Goal: Transaction & Acquisition: Book appointment/travel/reservation

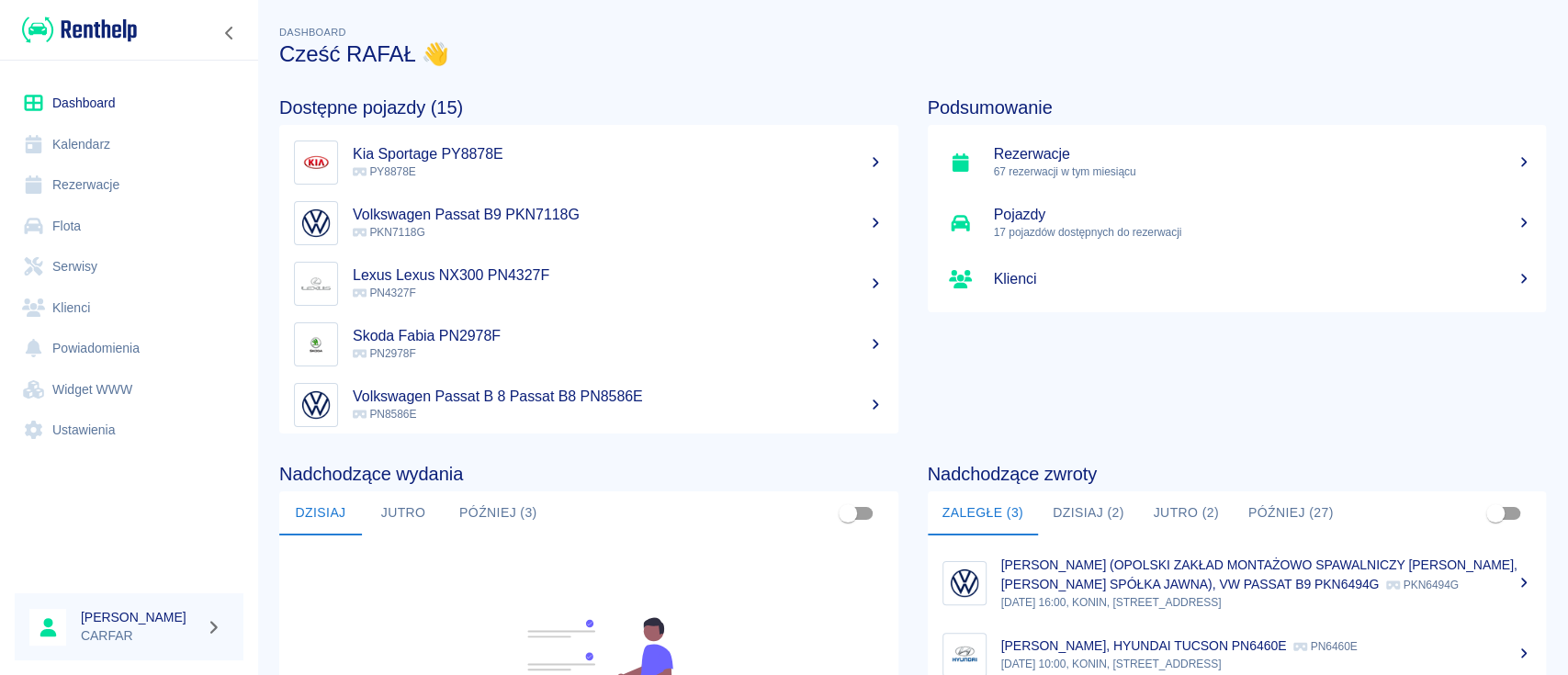
scroll to position [244, 0]
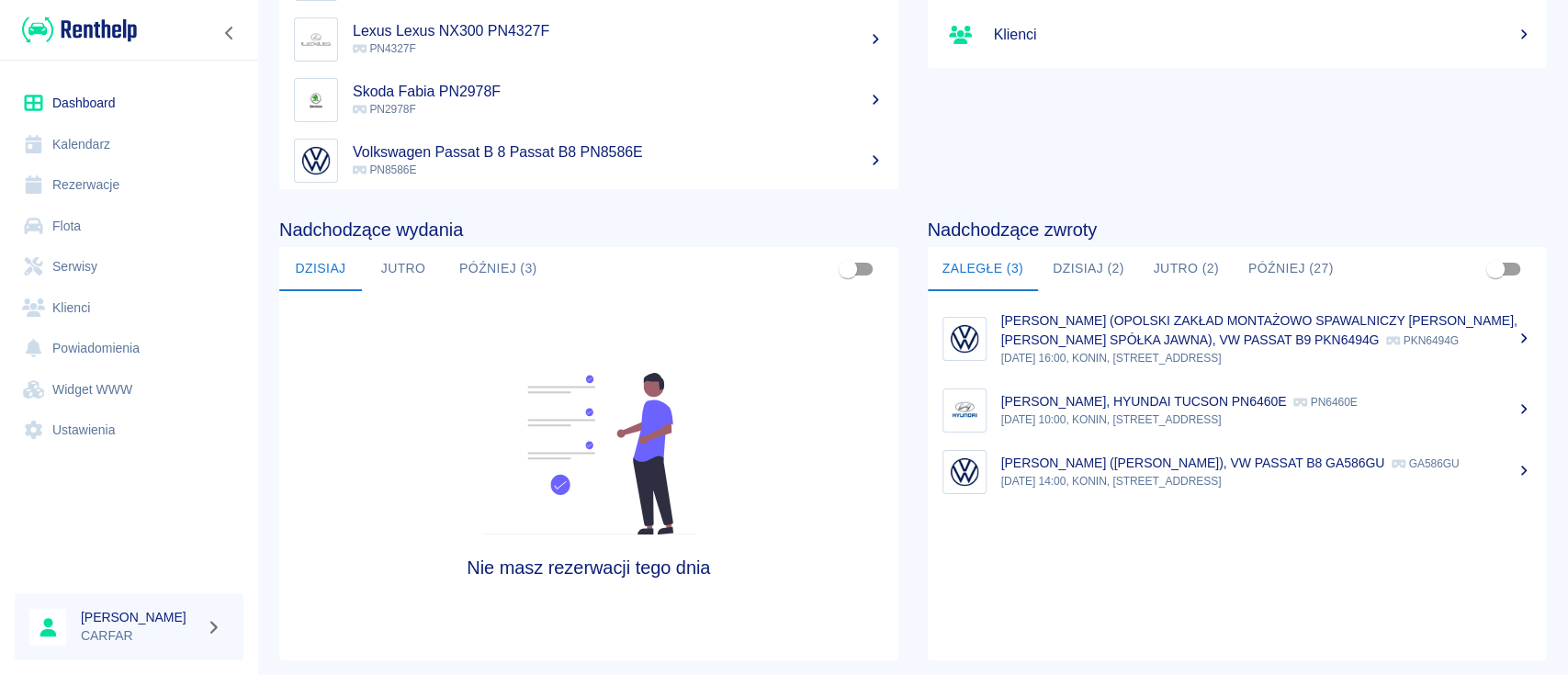
click at [100, 18] on img at bounding box center [79, 30] width 115 height 30
click at [1100, 273] on button "Dzisiaj (2)" at bounding box center [1088, 269] width 101 height 44
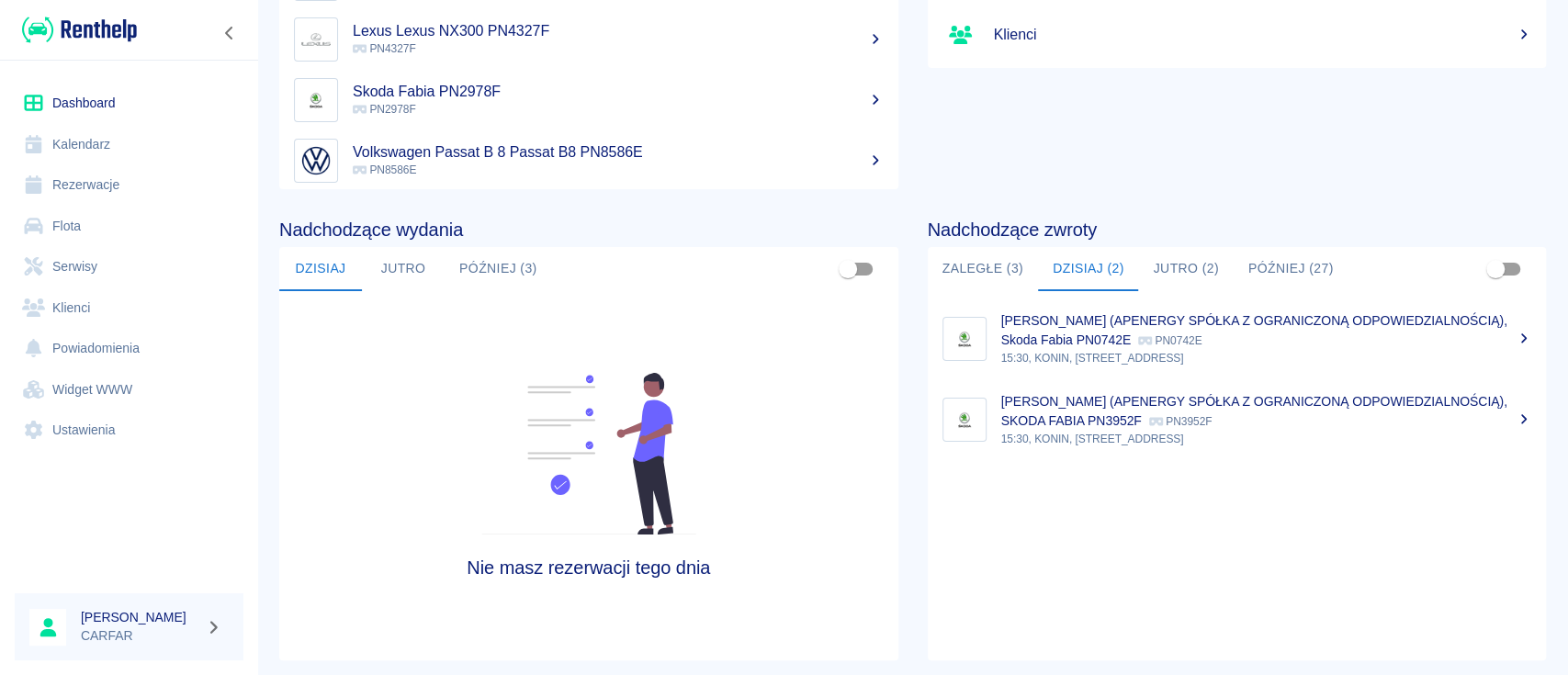
click at [1223, 420] on p "[PERSON_NAME] (APENERGY SPÓŁKA Z OGRANICZONĄ ODPOWIEDZIALNOŚCIĄ), SKODA FABIA P…" at bounding box center [1254, 411] width 506 height 34
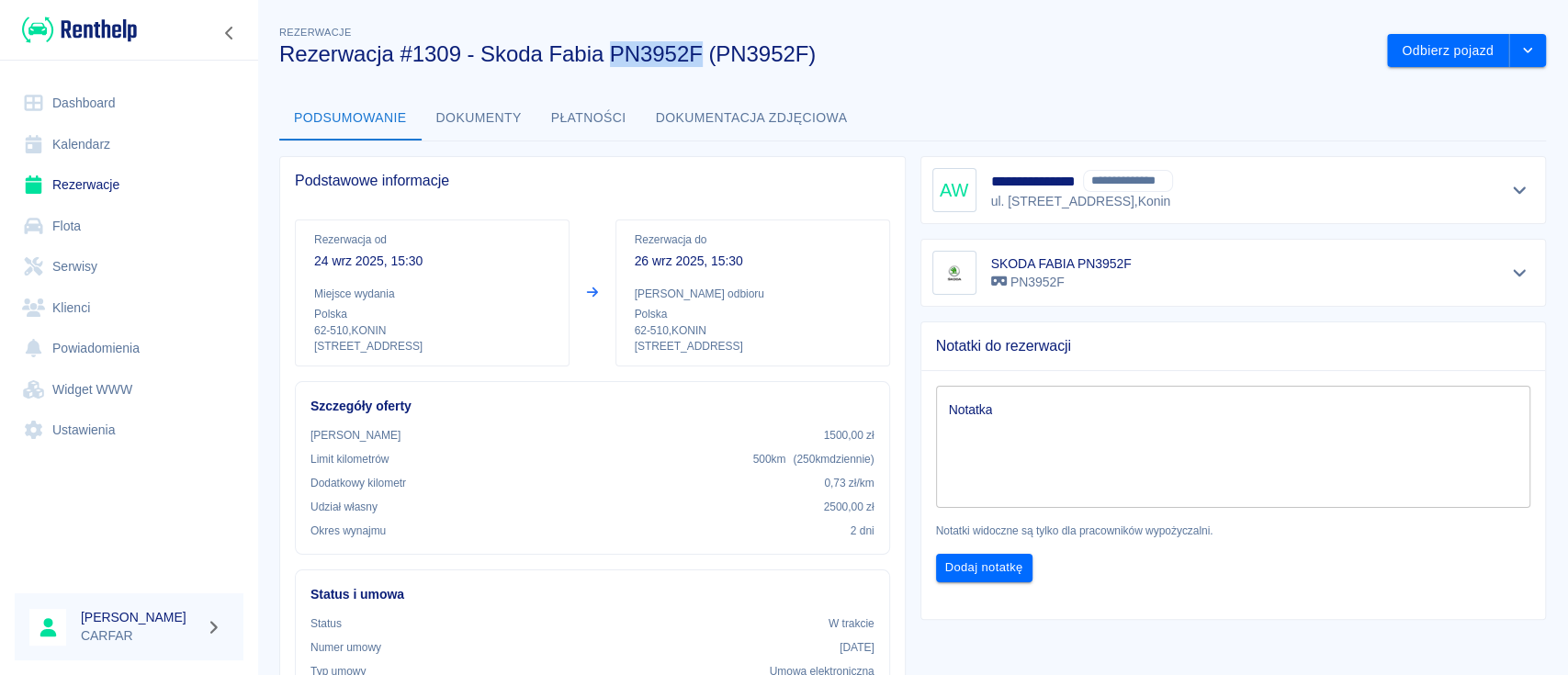
drag, startPoint x: 614, startPoint y: 59, endPoint x: 698, endPoint y: 61, distance: 84.0
click at [698, 61] on h3 "Rezerwacja #1309 - Skoda Fabia PN3952F (PN3952F)" at bounding box center [826, 54] width 1094 height 25
copy h3 "PN3952F"
click at [121, 26] on img at bounding box center [79, 30] width 115 height 30
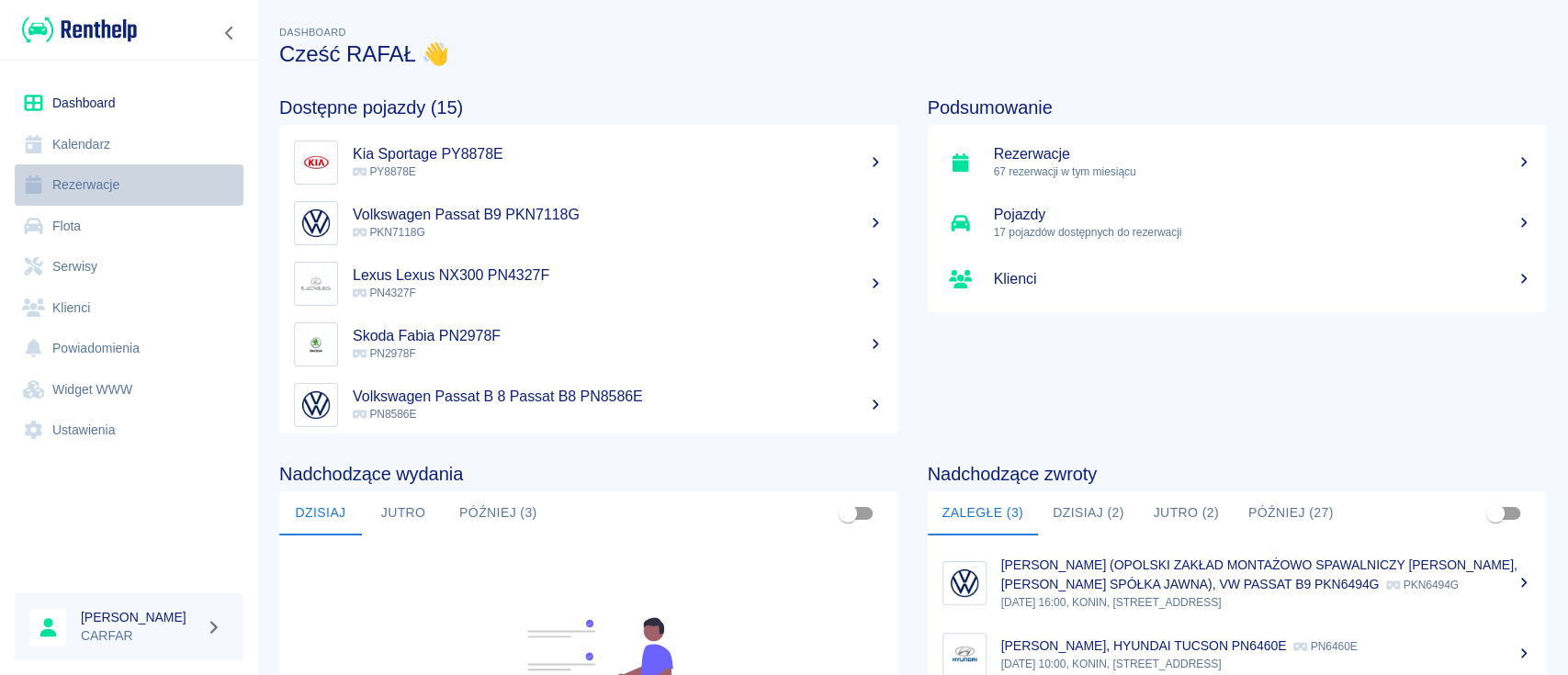
click at [98, 170] on link "Rezerwacje" at bounding box center [129, 185] width 229 height 41
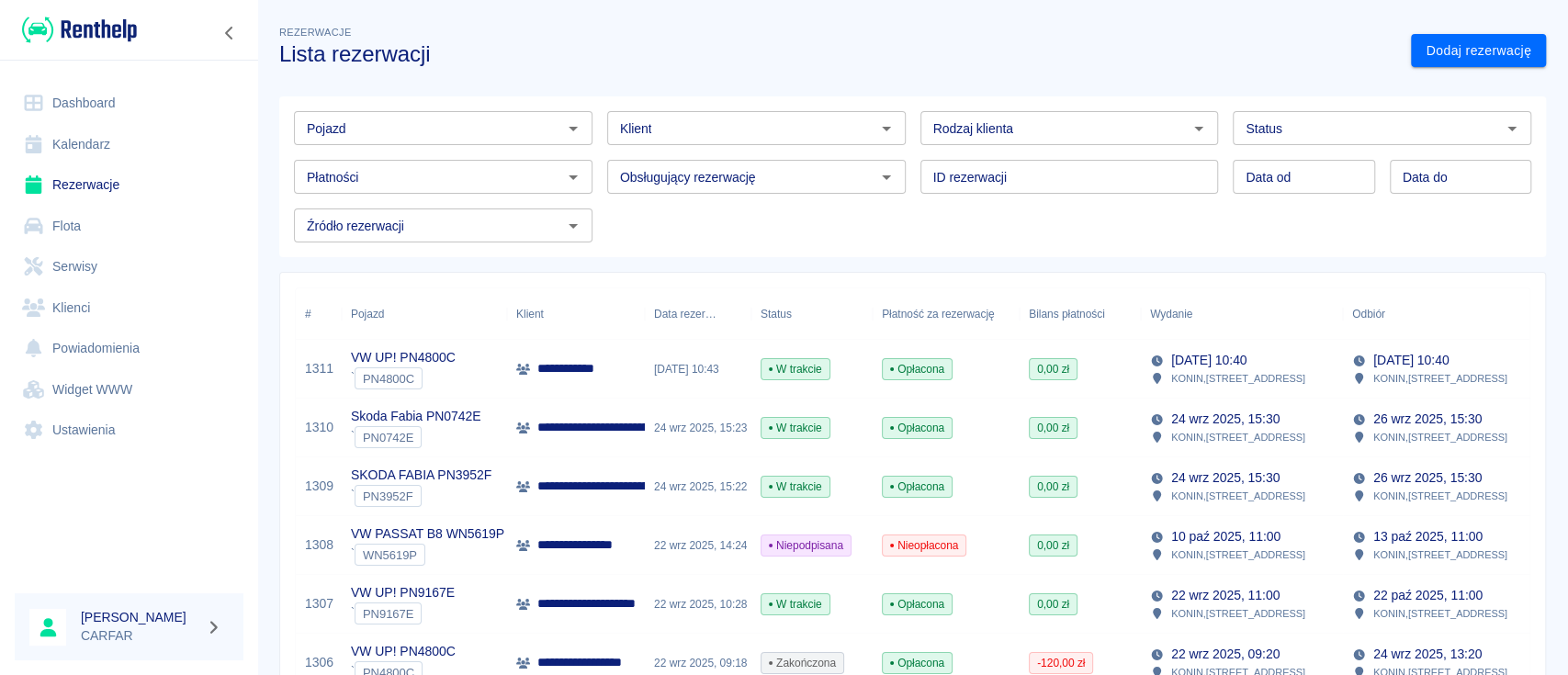
click at [1119, 126] on input "Rodzaj klienta" at bounding box center [1054, 128] width 257 height 23
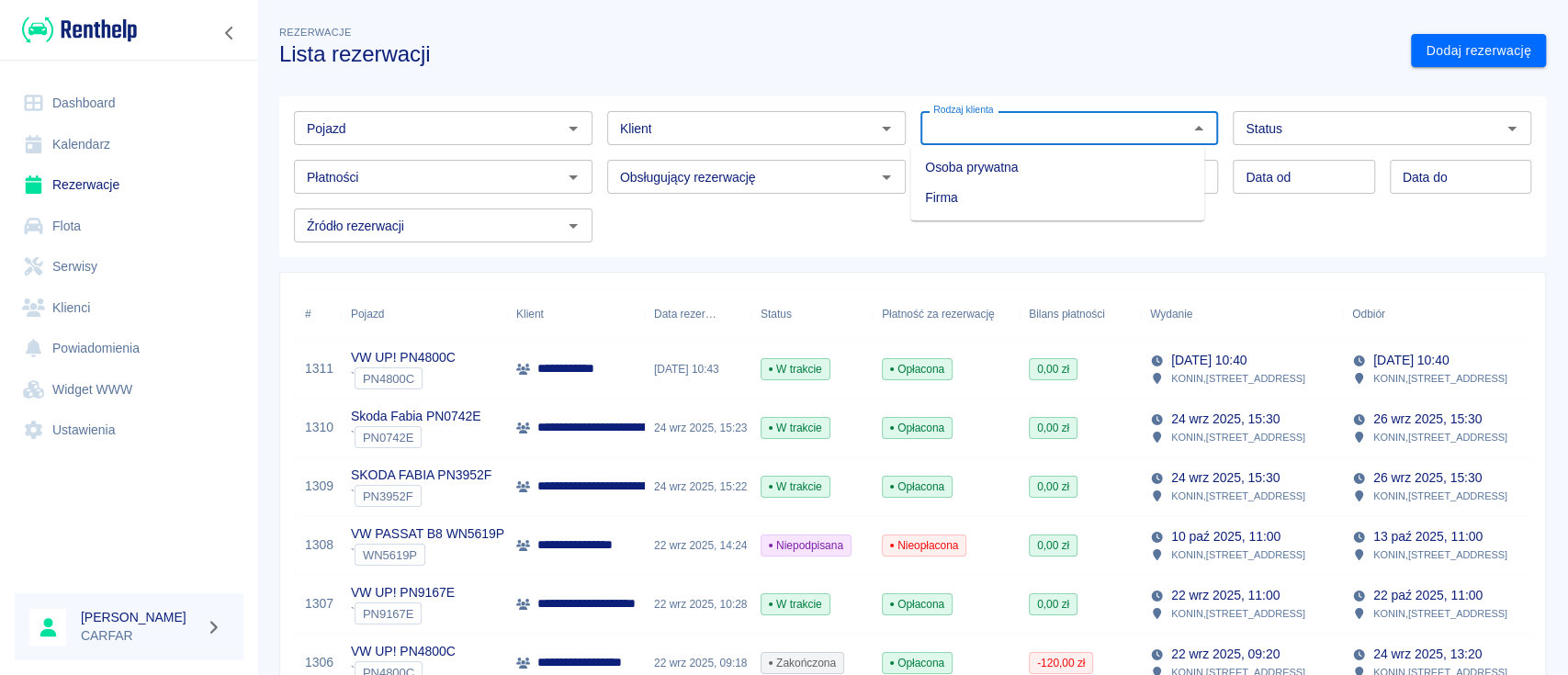
click at [1249, 56] on h3 "Lista rezerwacji" at bounding box center [837, 54] width 1117 height 25
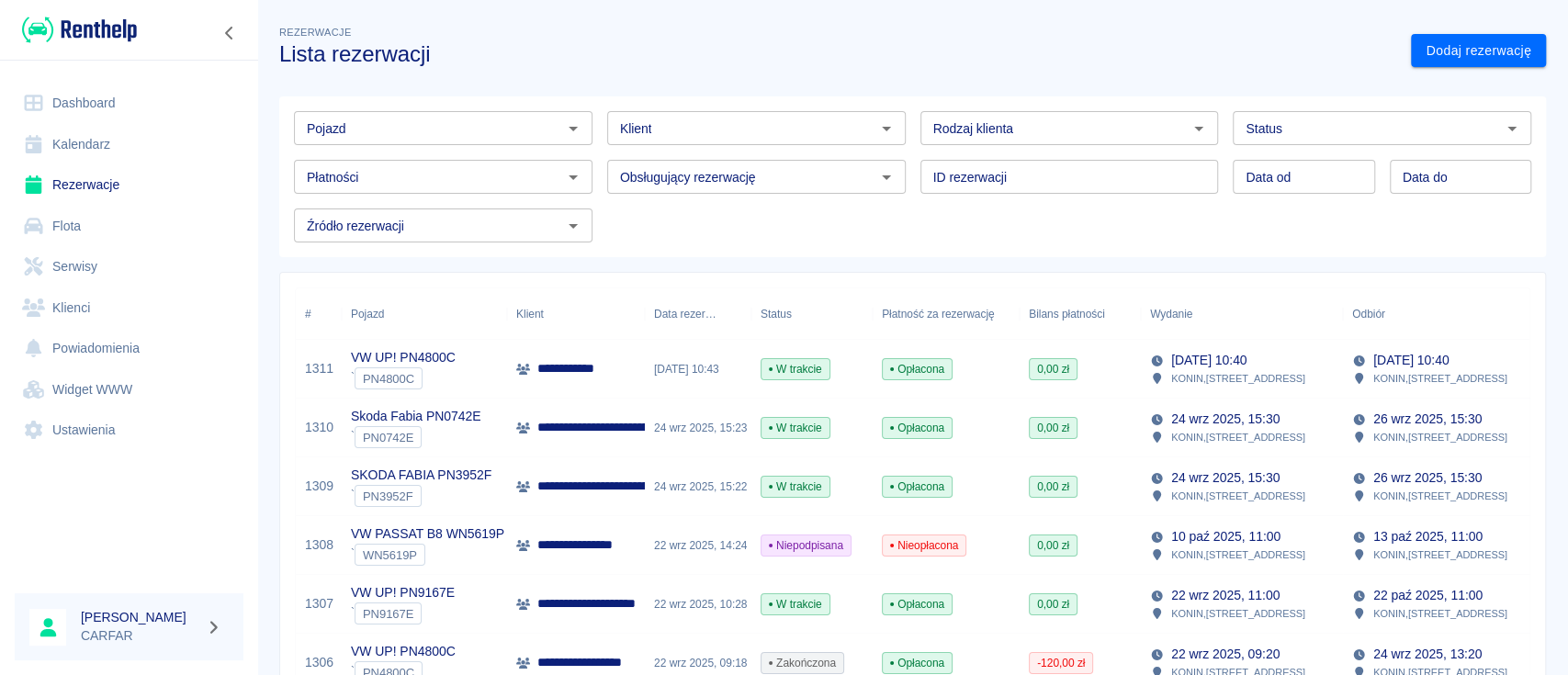
click at [355, 140] on div "Pojazd" at bounding box center [443, 128] width 299 height 34
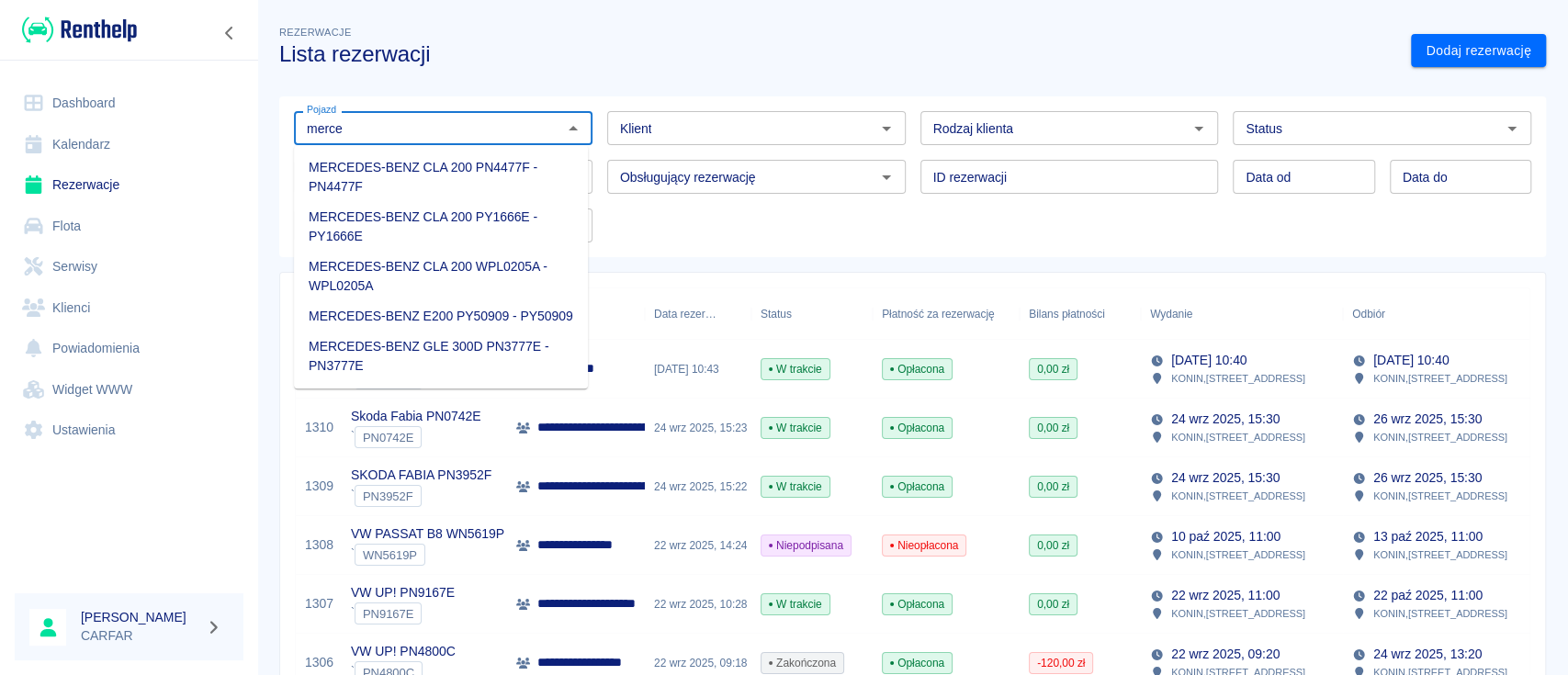
click at [511, 270] on li "MERCEDES-BENZ CLA 200 WPL0205A - WPL0205A" at bounding box center [441, 276] width 294 height 50
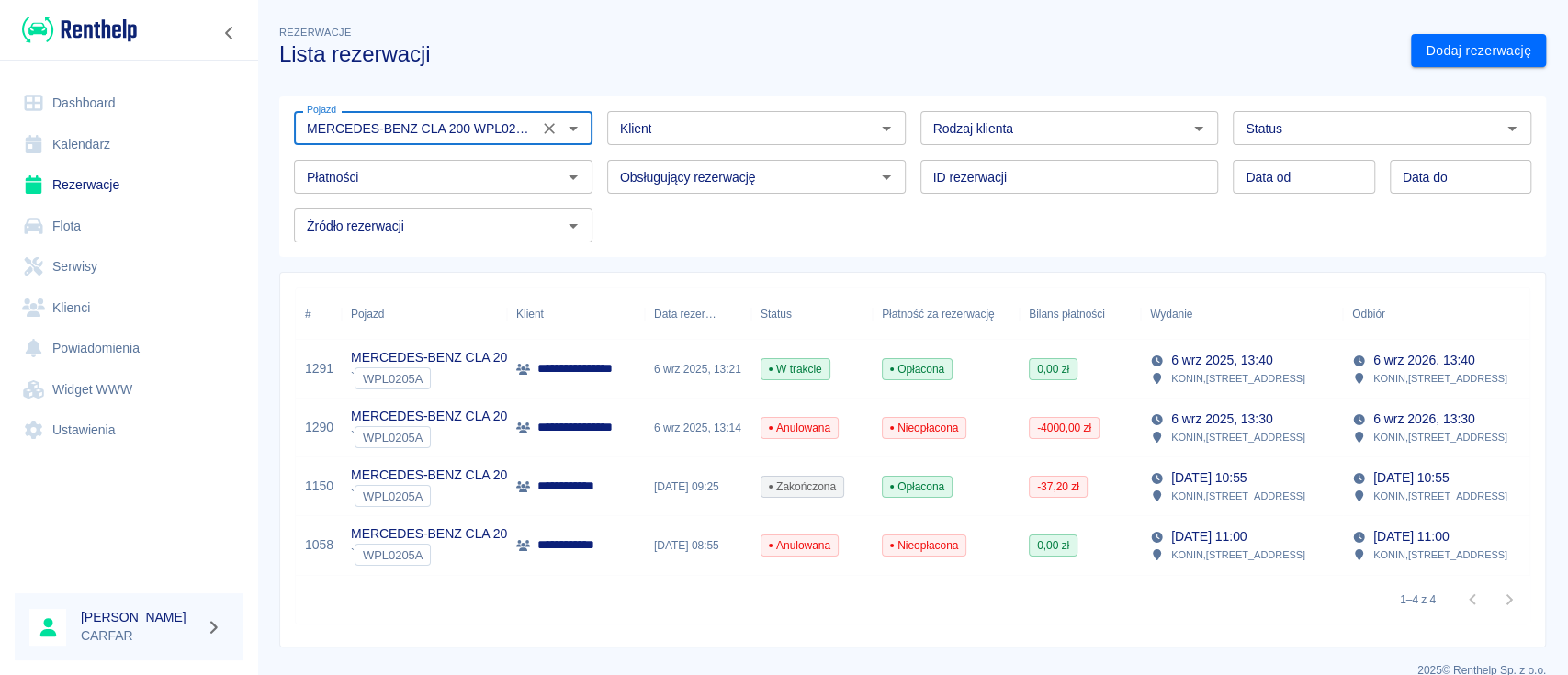
type input "MERCEDES-BENZ CLA 200 WPL0205A - WPL0205A"
click at [566, 370] on p "**********" at bounding box center [601, 369] width 126 height 19
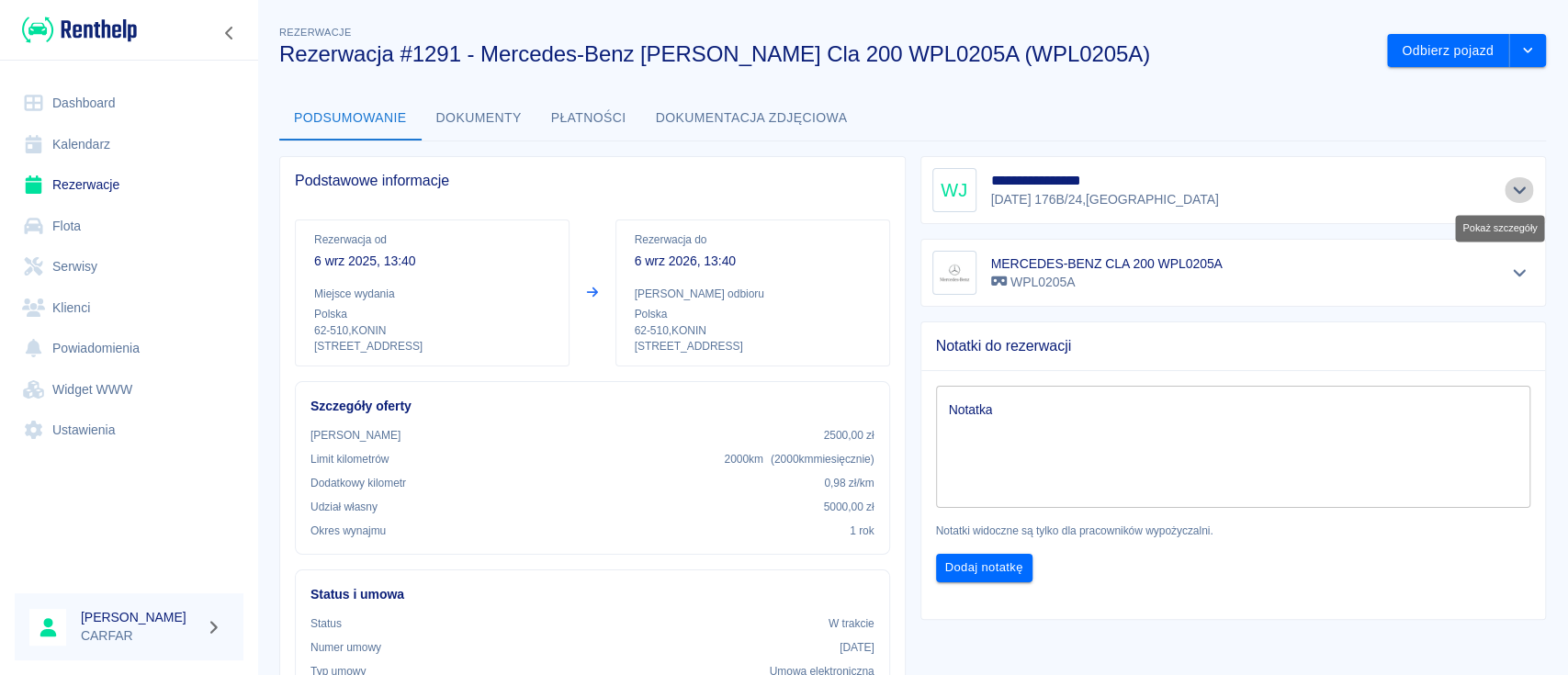
click at [1510, 184] on icon "Pokaż szczegóły" at bounding box center [1520, 190] width 21 height 17
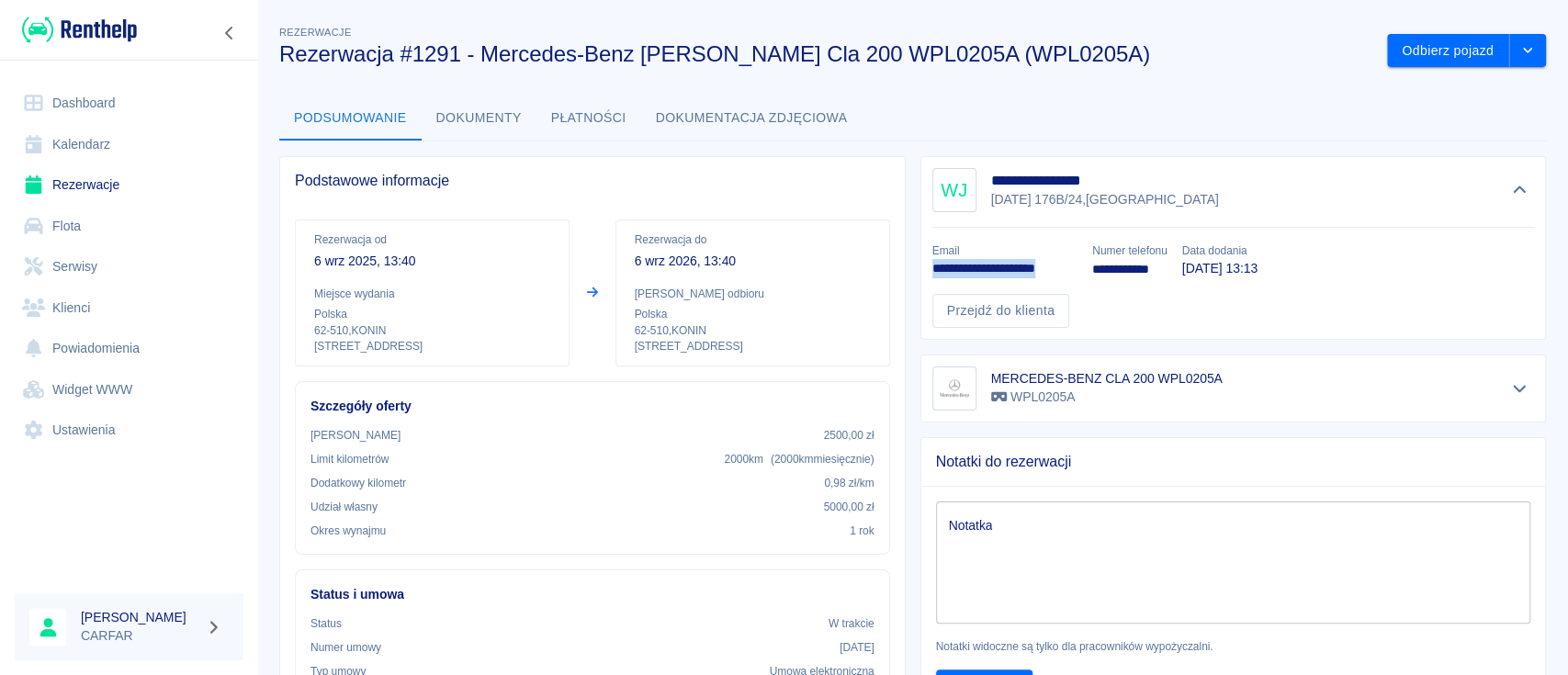
drag, startPoint x: 924, startPoint y: 269, endPoint x: 1065, endPoint y: 271, distance: 141.0
click at [1065, 271] on p "**********" at bounding box center [1005, 269] width 146 height 19
copy p "**********"
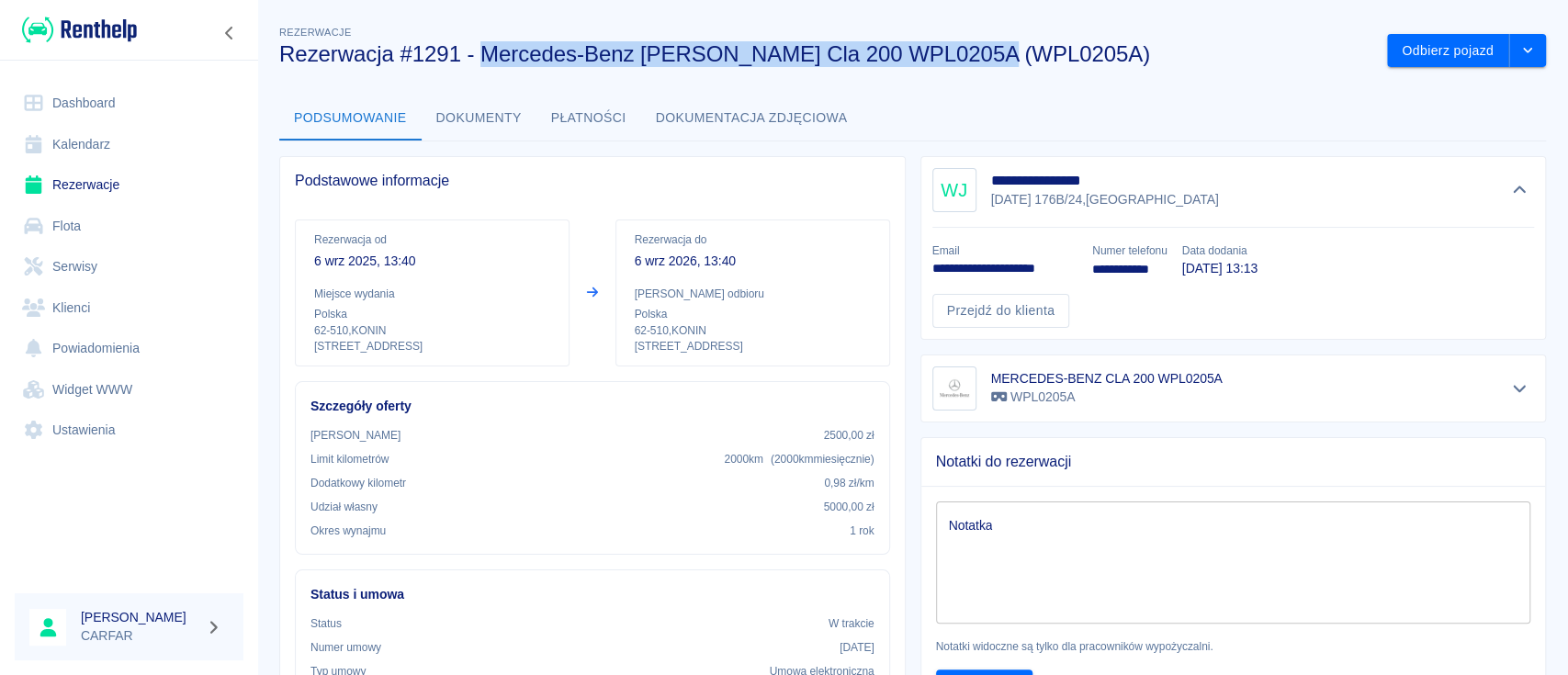
drag, startPoint x: 486, startPoint y: 50, endPoint x: 989, endPoint y: 57, distance: 503.0
click at [989, 57] on h3 "Rezerwacja #1291 - Mercedes-Benz [PERSON_NAME] Cla 200 WPL0205A (WPL0205A)" at bounding box center [826, 54] width 1094 height 25
copy h3 "Mercedes-Benz [PERSON_NAME] Cla 200 WPL0205A"
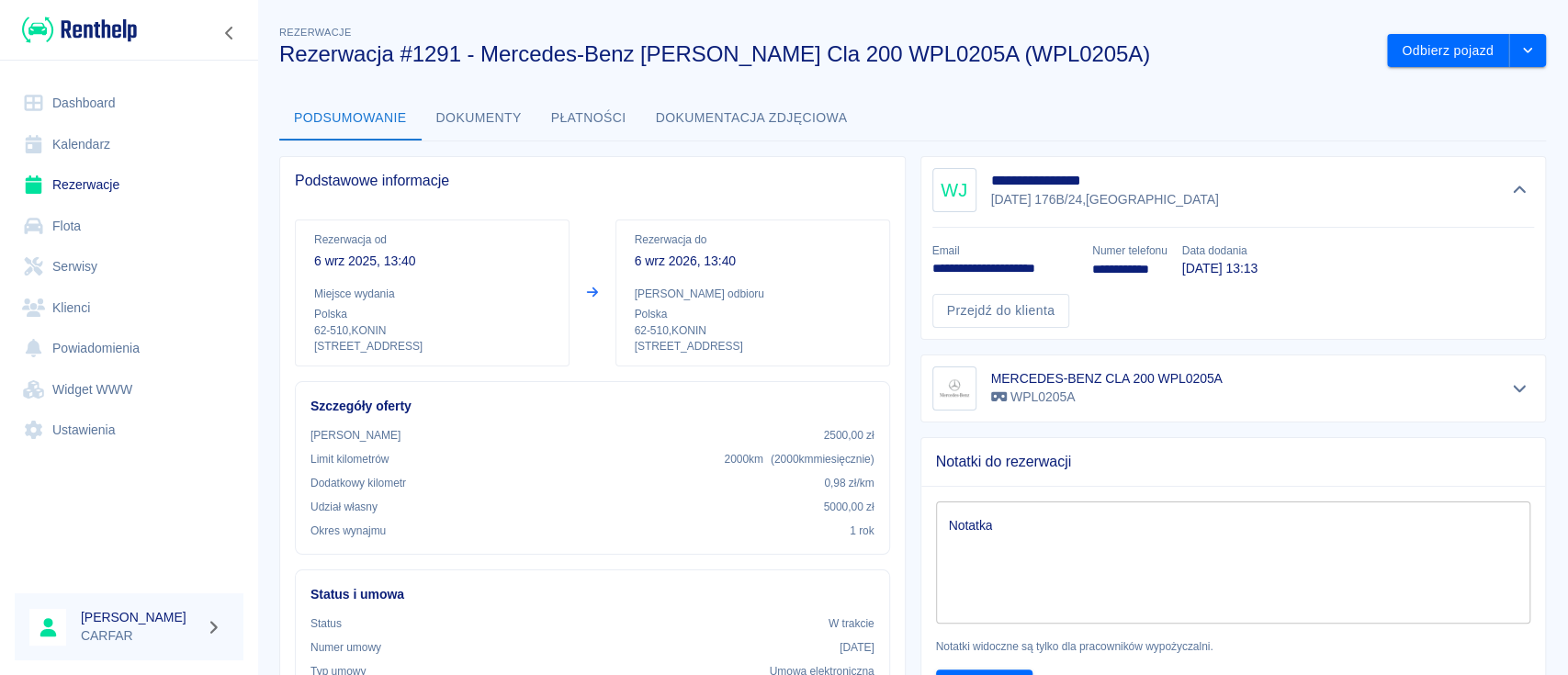
click at [90, 45] on div at bounding box center [129, 29] width 258 height 59
click at [95, 37] on img at bounding box center [79, 30] width 115 height 30
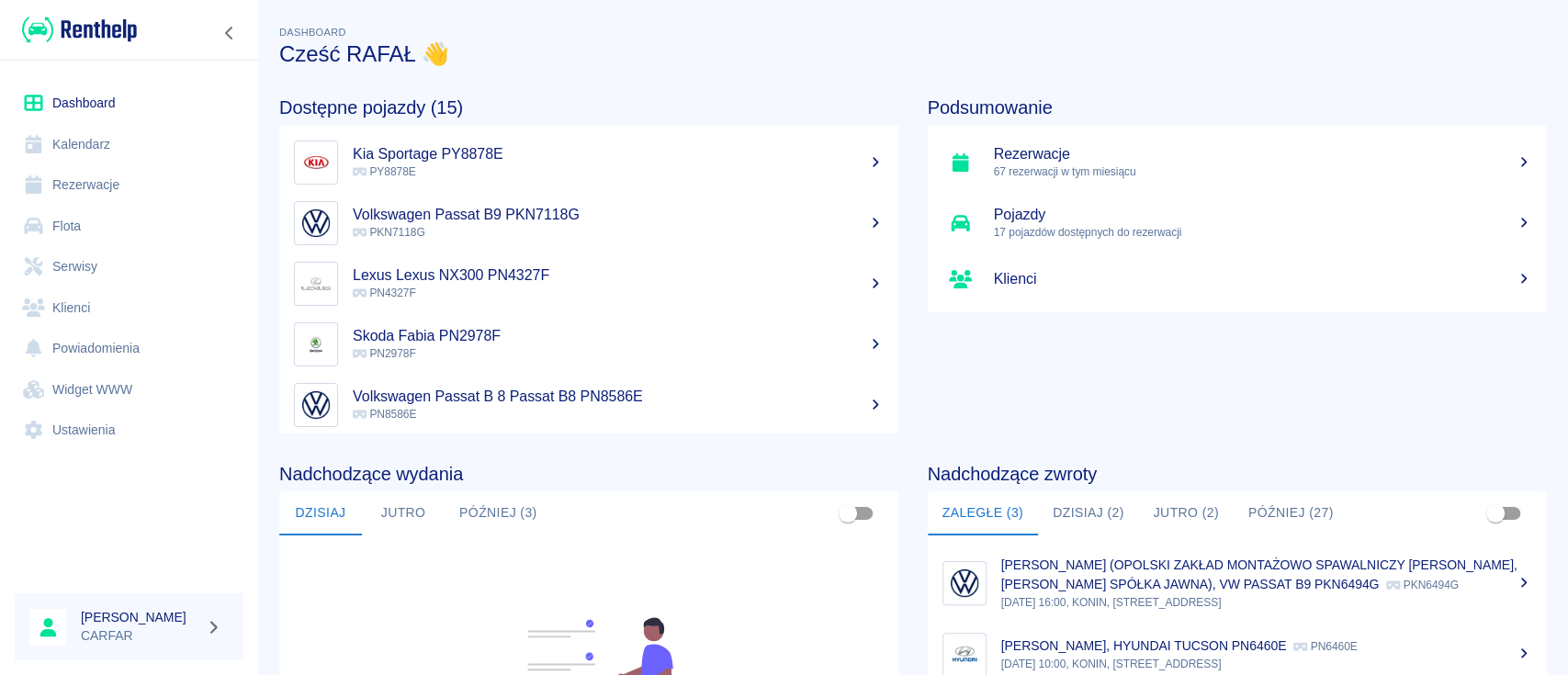
scroll to position [244, 0]
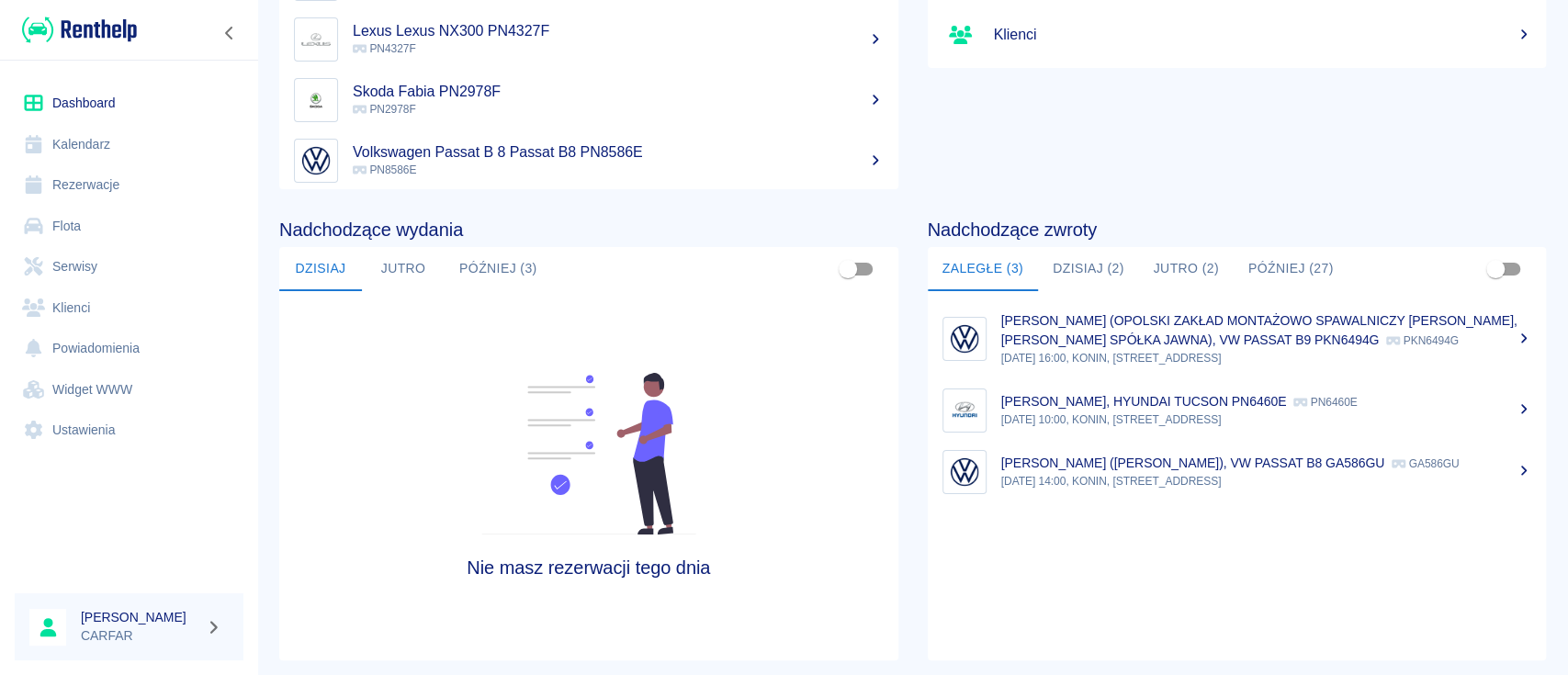
click at [1089, 268] on button "Dzisiaj (2)" at bounding box center [1088, 269] width 101 height 44
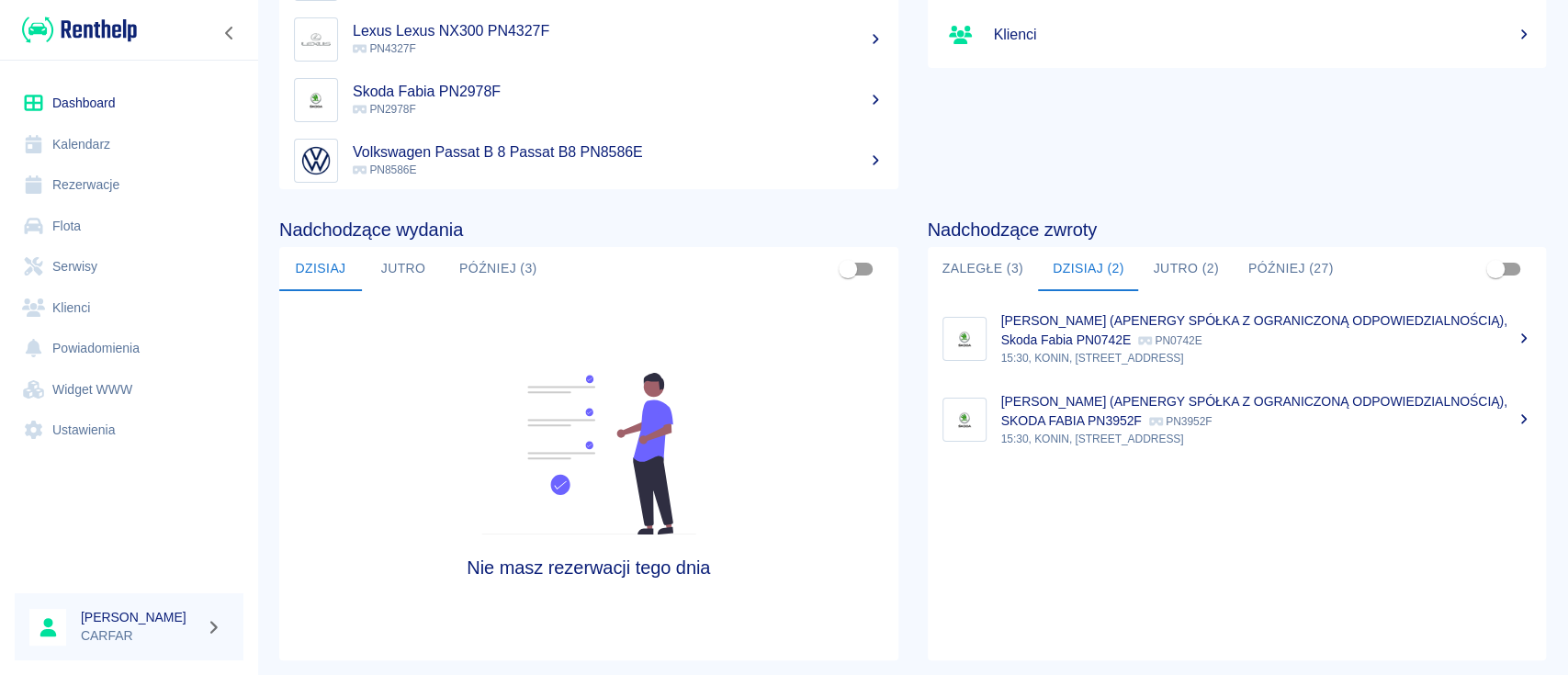
click at [120, 189] on link "Rezerwacje" at bounding box center [129, 185] width 229 height 41
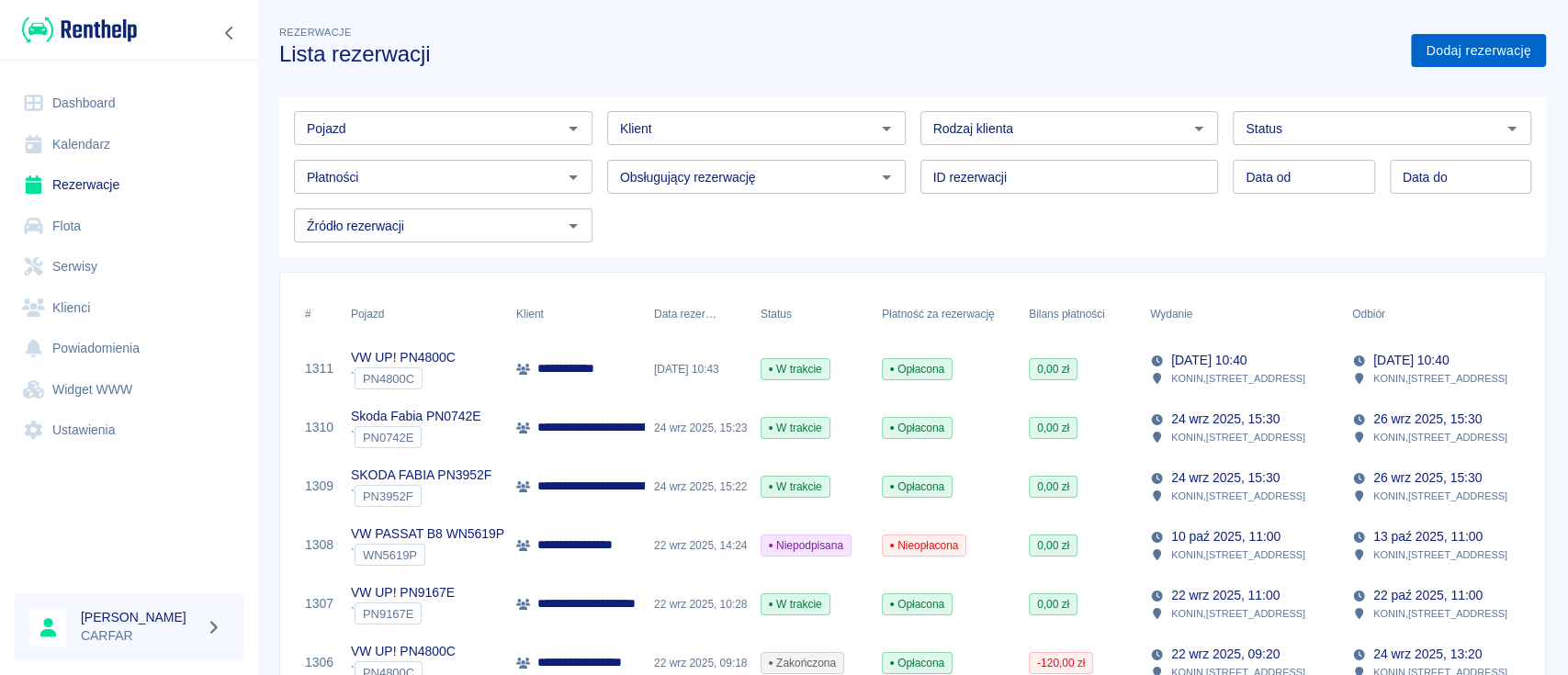
click at [1463, 48] on link "Dodaj rezerwację" at bounding box center [1478, 51] width 135 height 34
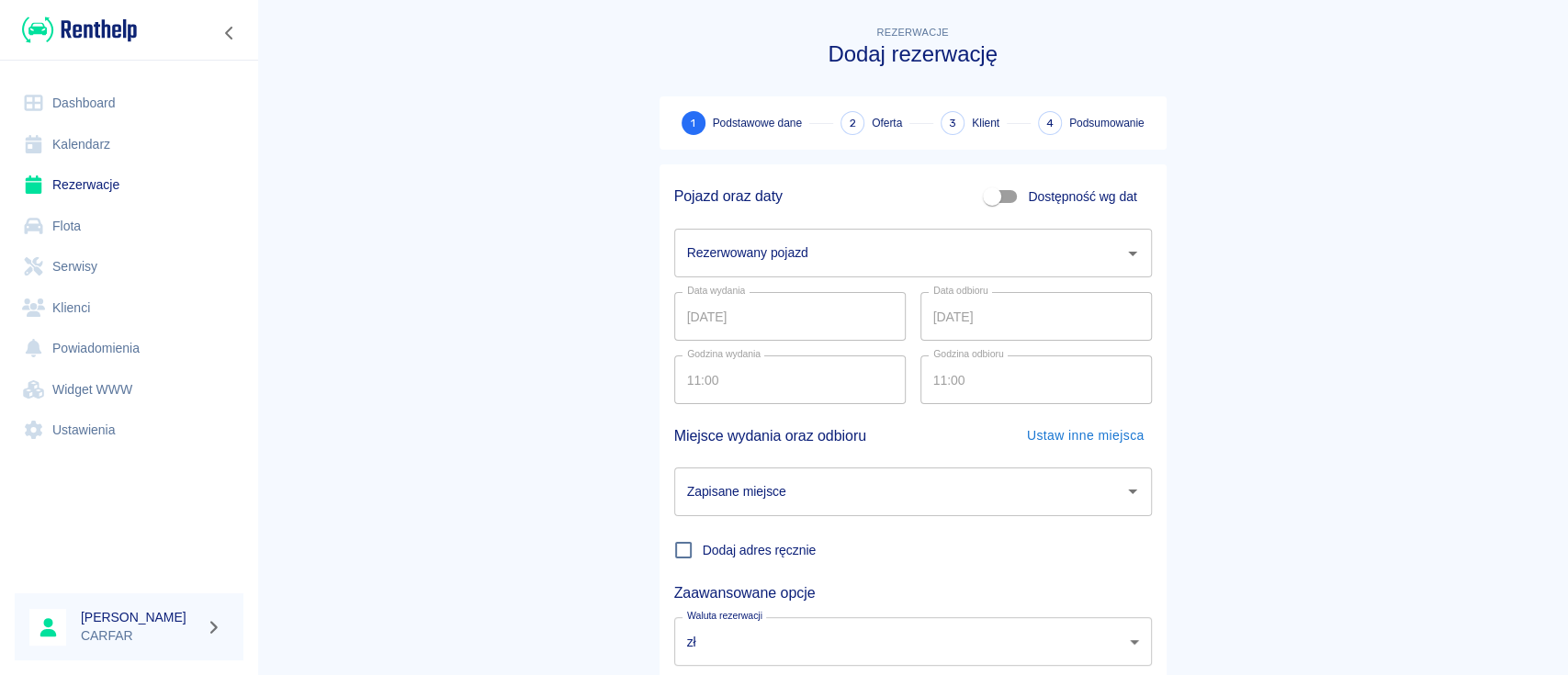
click at [1016, 195] on input "Dostępność wg dat" at bounding box center [992, 196] width 105 height 35
checkbox input "true"
click at [814, 247] on input "[DATE]" at bounding box center [790, 254] width 232 height 49
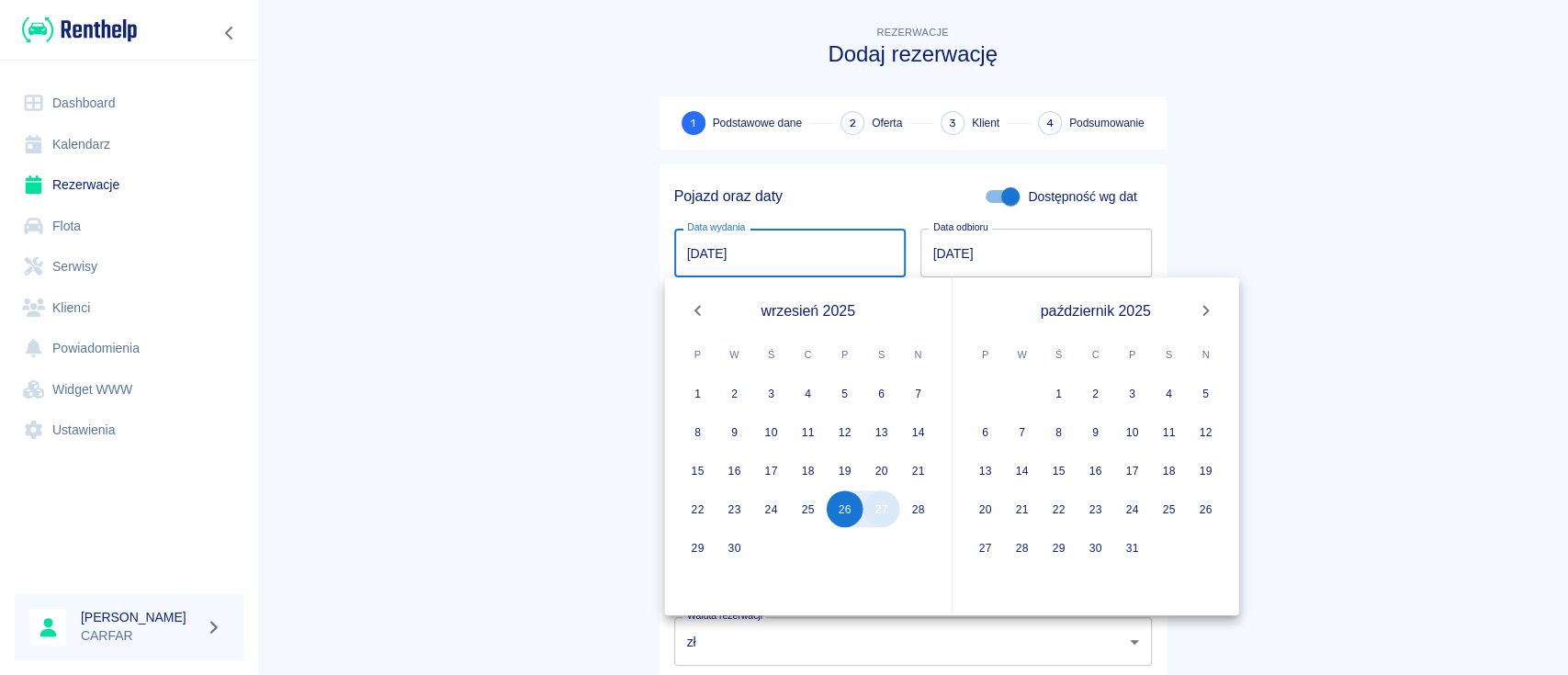
click at [882, 508] on button "27" at bounding box center [882, 508] width 37 height 37
type input "[DATE]"
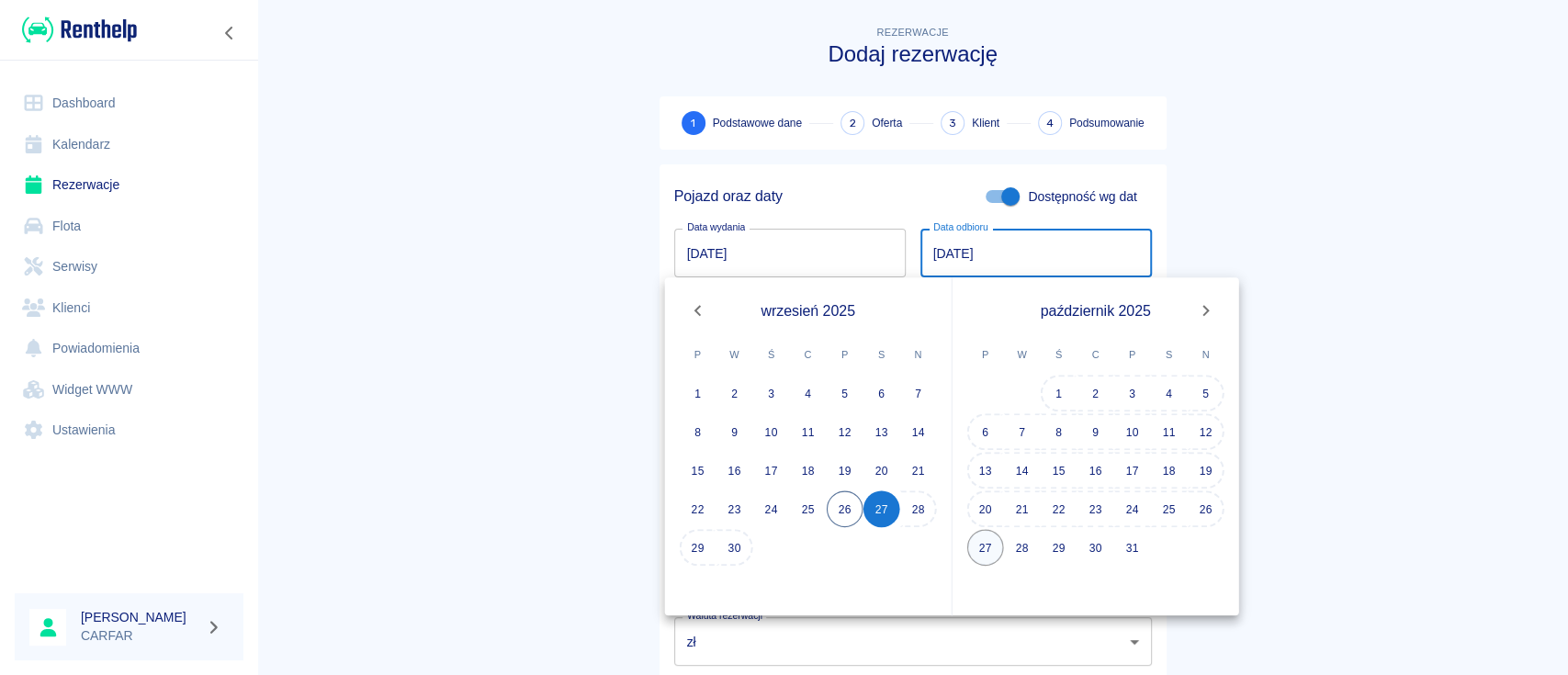
click at [992, 561] on button "27" at bounding box center [985, 547] width 37 height 37
type input "[DATE]"
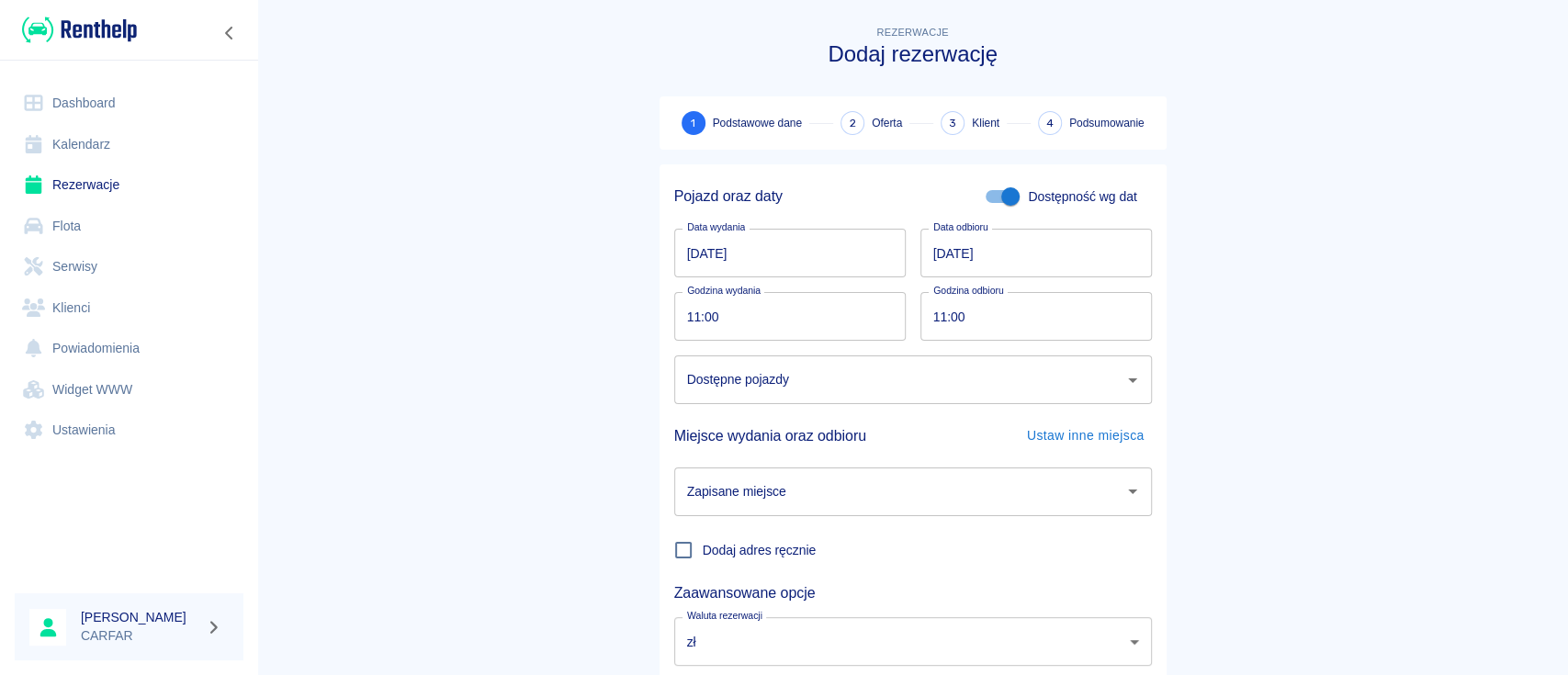
click at [824, 391] on input "Dostępne pojazdy" at bounding box center [900, 380] width 434 height 32
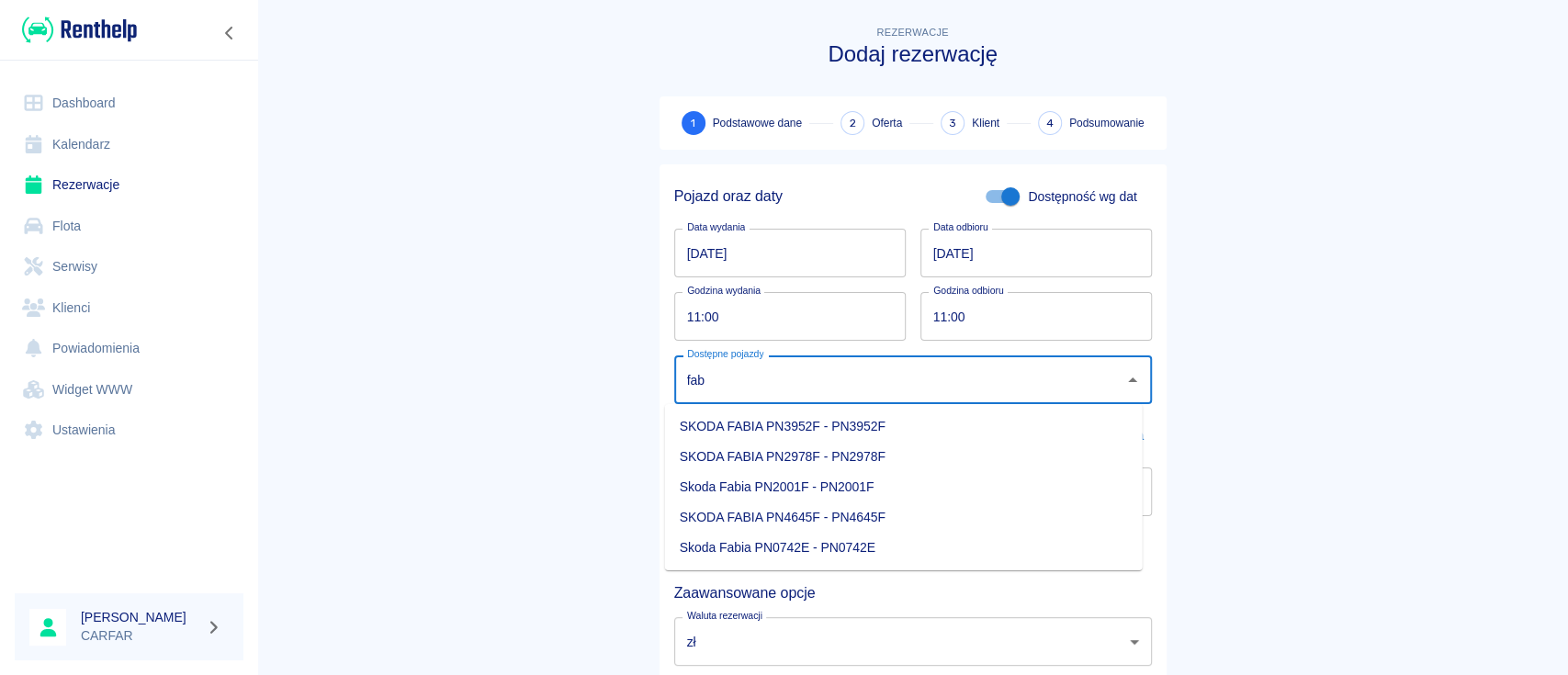
click at [904, 485] on li "Skoda Fabia PN2001F - PN2001F" at bounding box center [904, 487] width 478 height 30
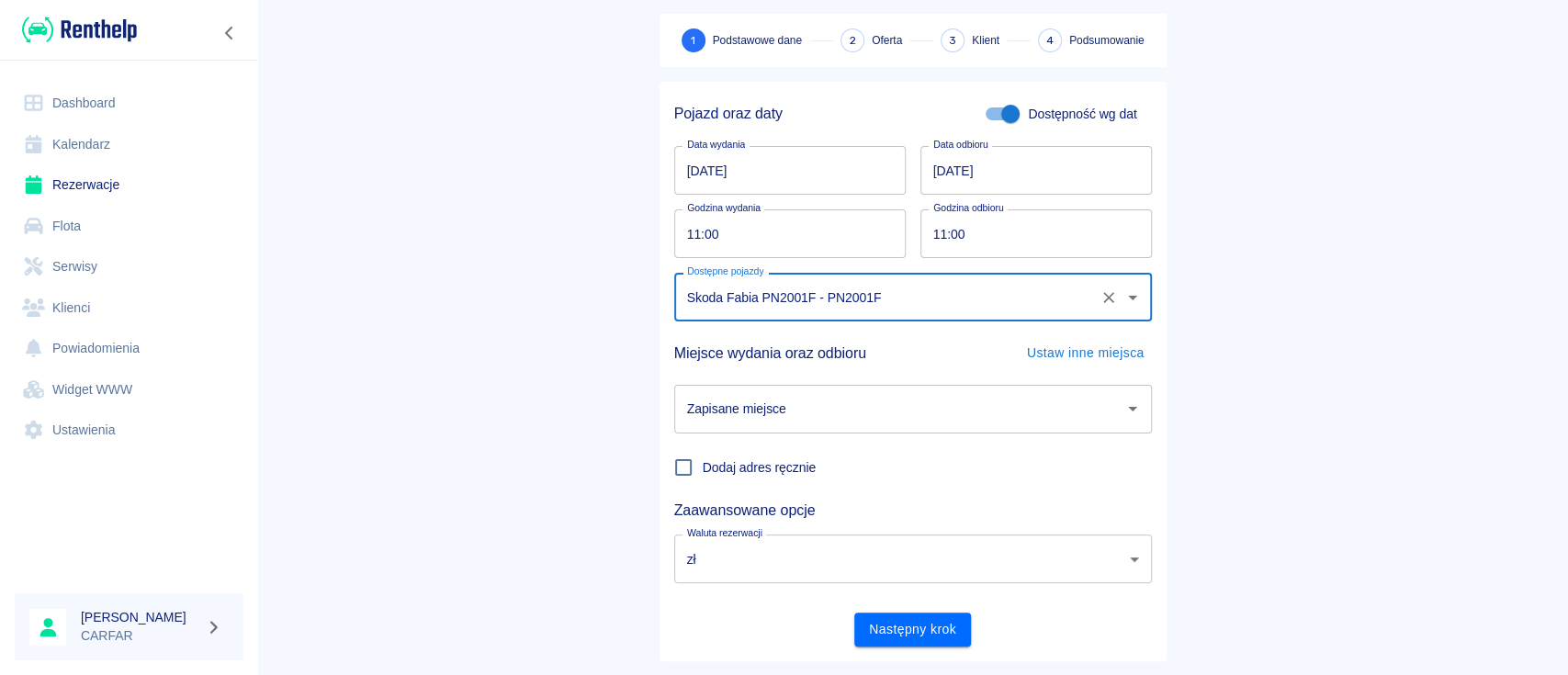
scroll to position [122, 0]
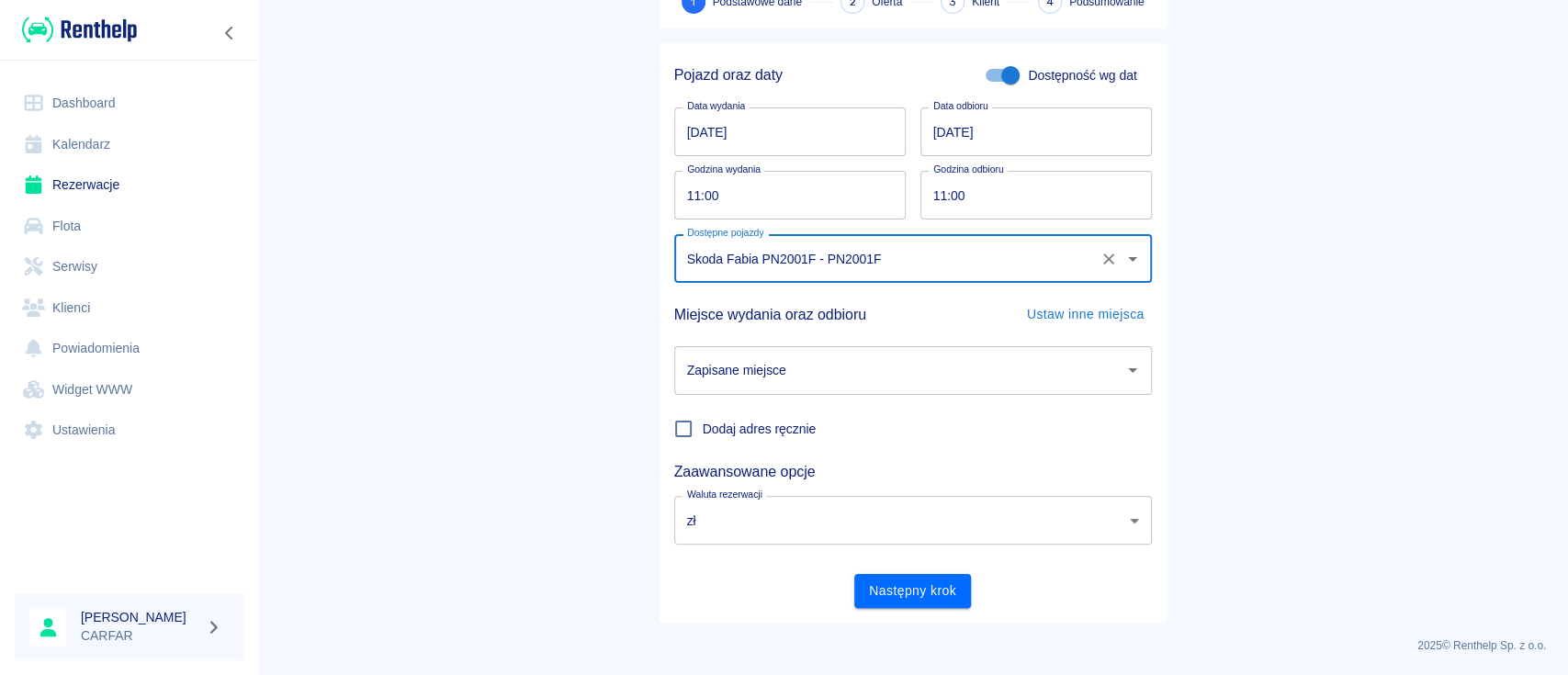
type input "Skoda Fabia PN2001F - PN2001F"
click at [940, 377] on input "Zapisane miejsce" at bounding box center [900, 370] width 434 height 32
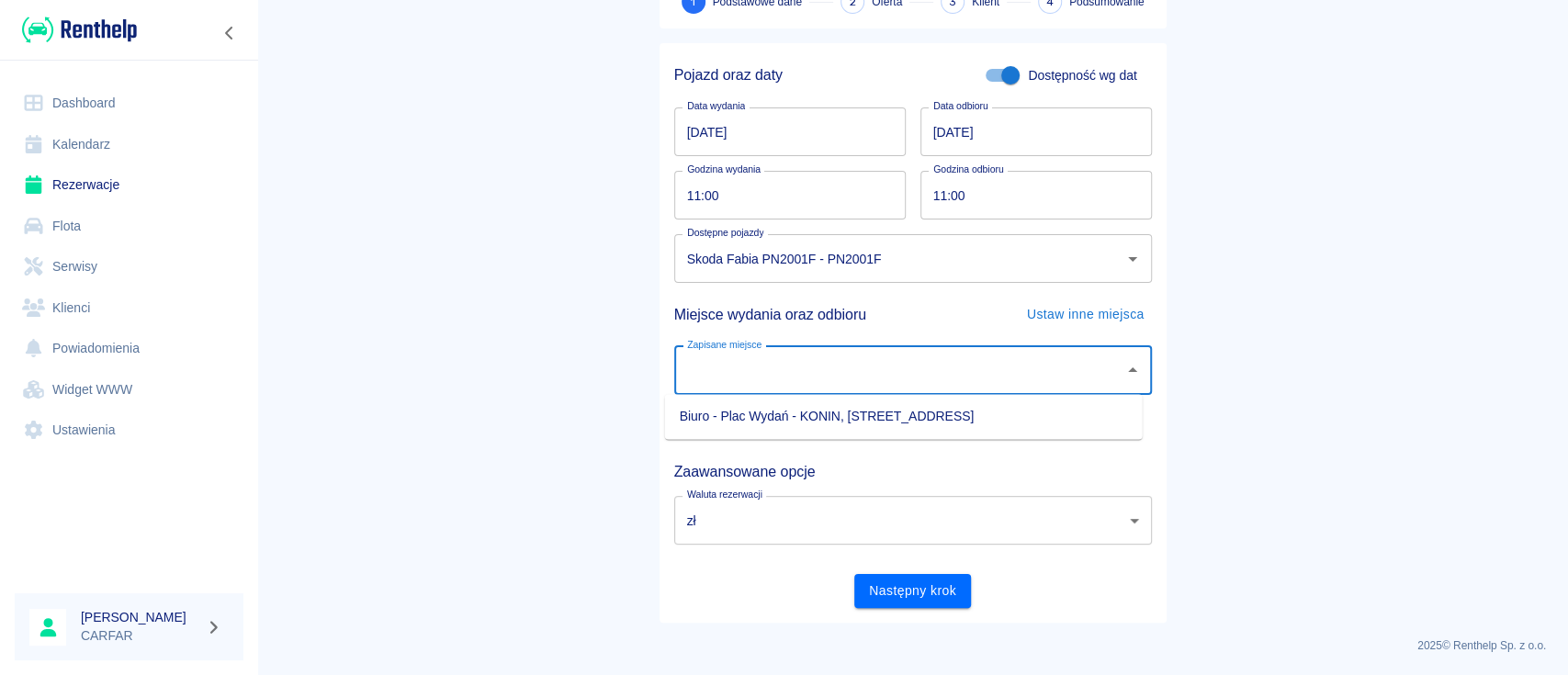
click at [939, 414] on li "Biuro - Plac Wydań - KONIN, [STREET_ADDRESS]" at bounding box center [904, 417] width 478 height 30
type input "Biuro - Plac Wydań - KONIN, [STREET_ADDRESS]"
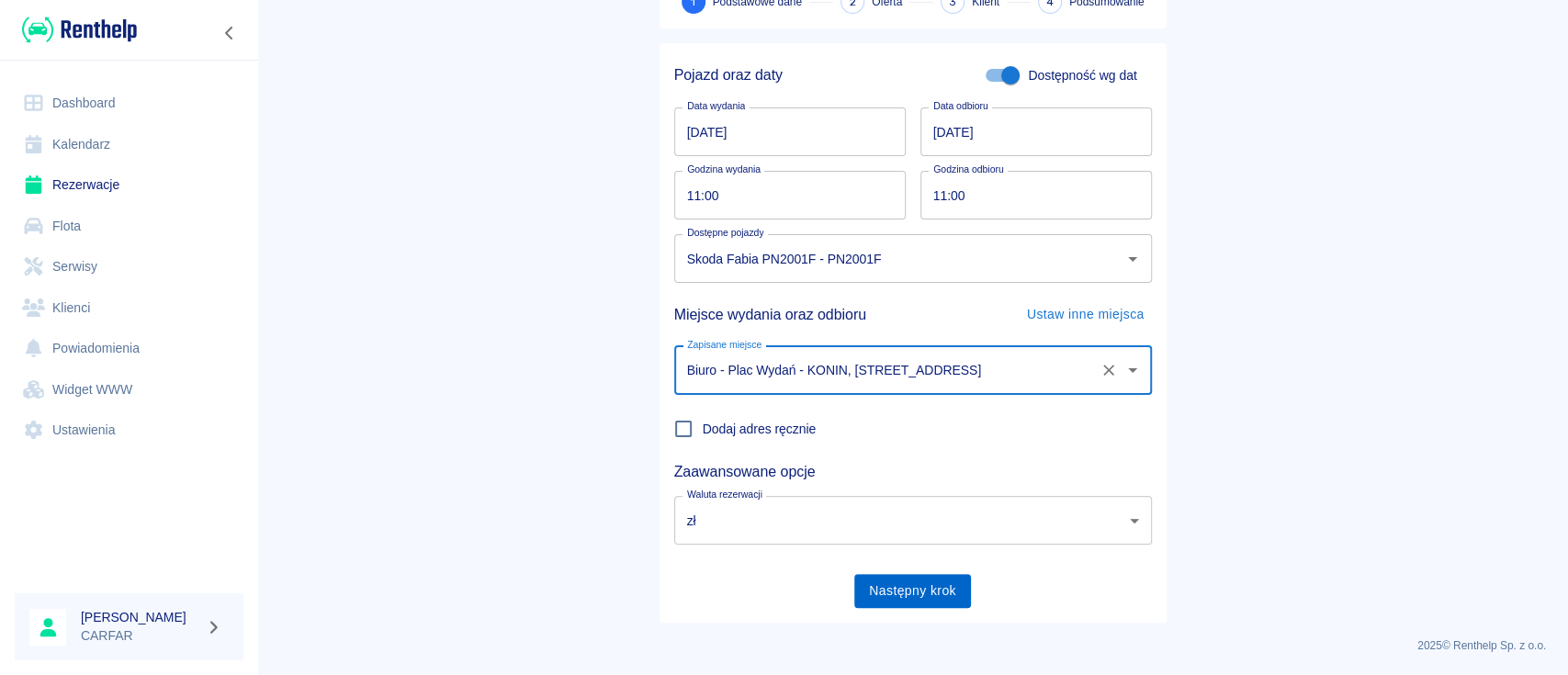
click at [904, 586] on button "Następny krok" at bounding box center [913, 591] width 117 height 34
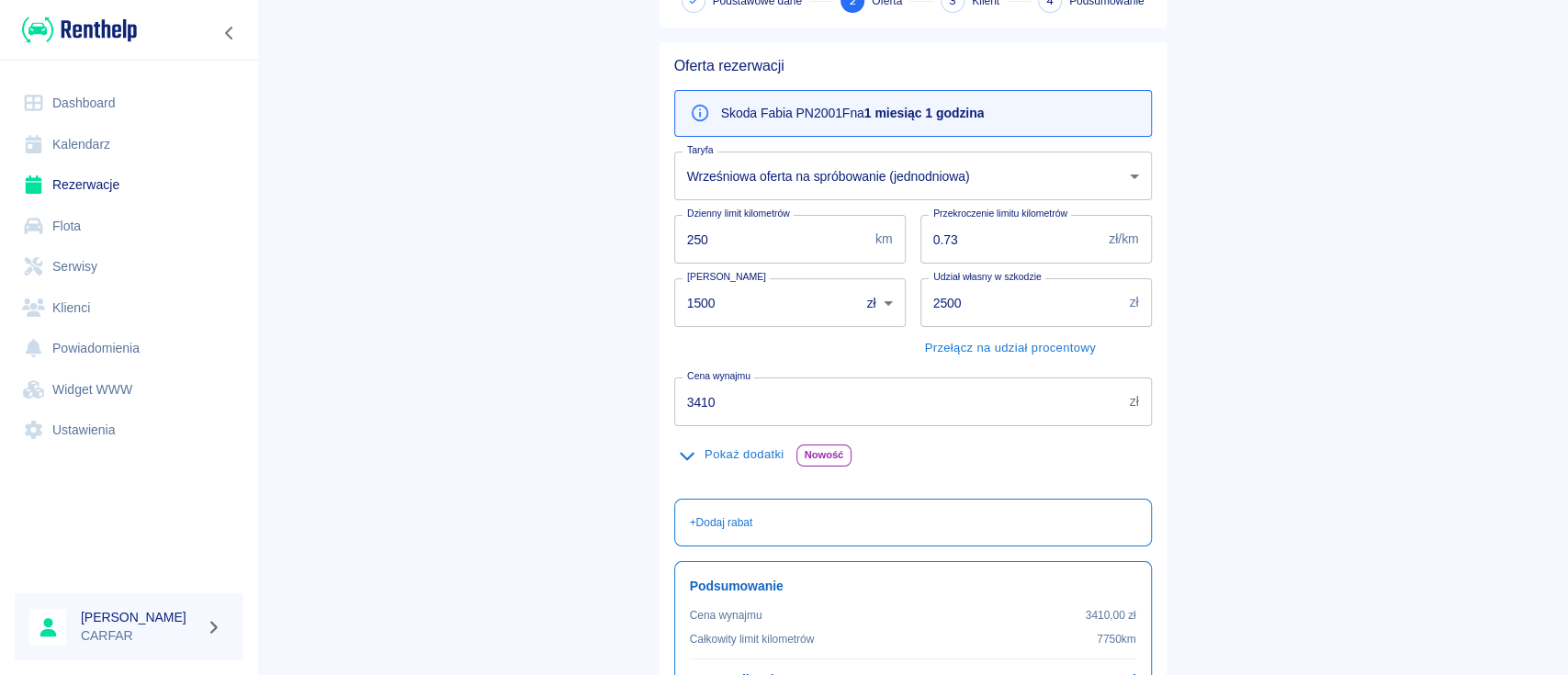
scroll to position [310, 0]
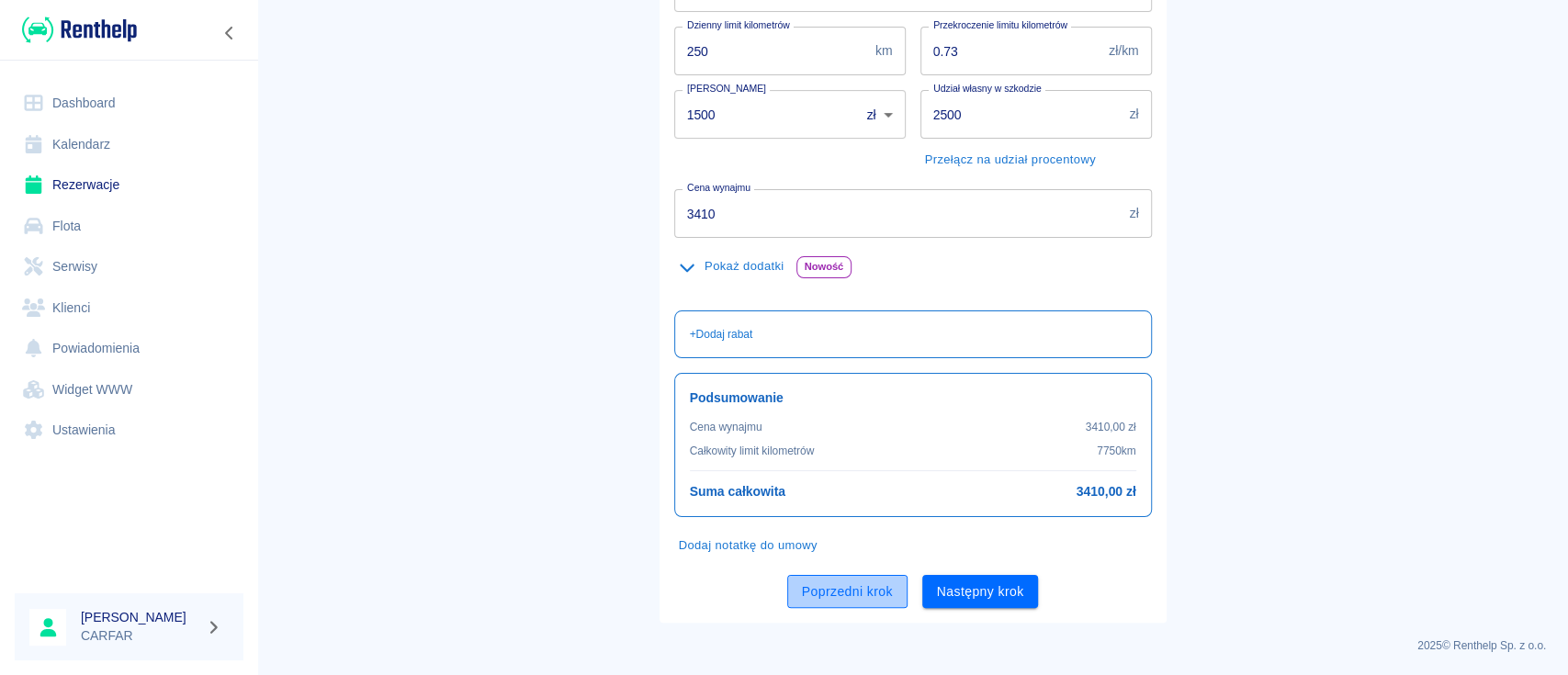
click at [846, 586] on button "Poprzedni krok" at bounding box center [848, 592] width 121 height 34
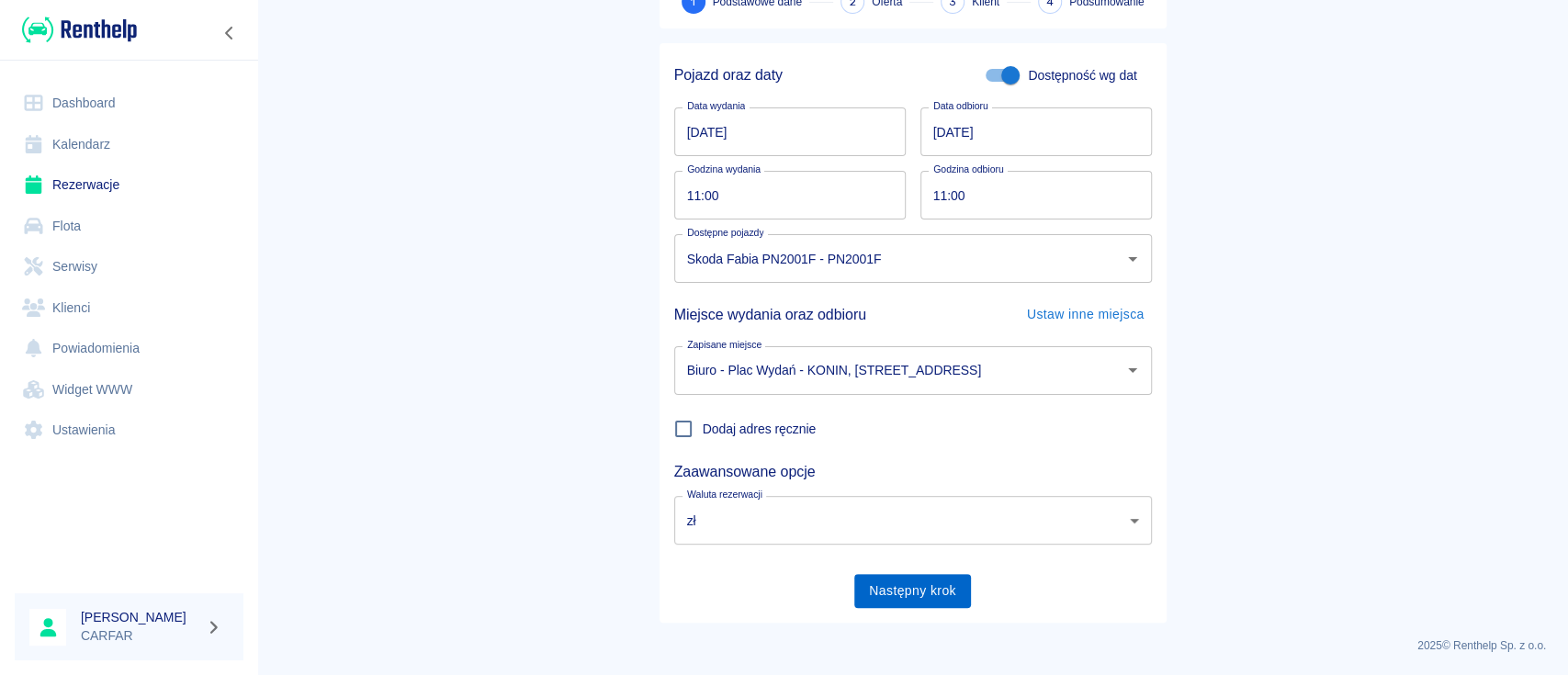
click at [916, 595] on button "Następny krok" at bounding box center [913, 591] width 117 height 34
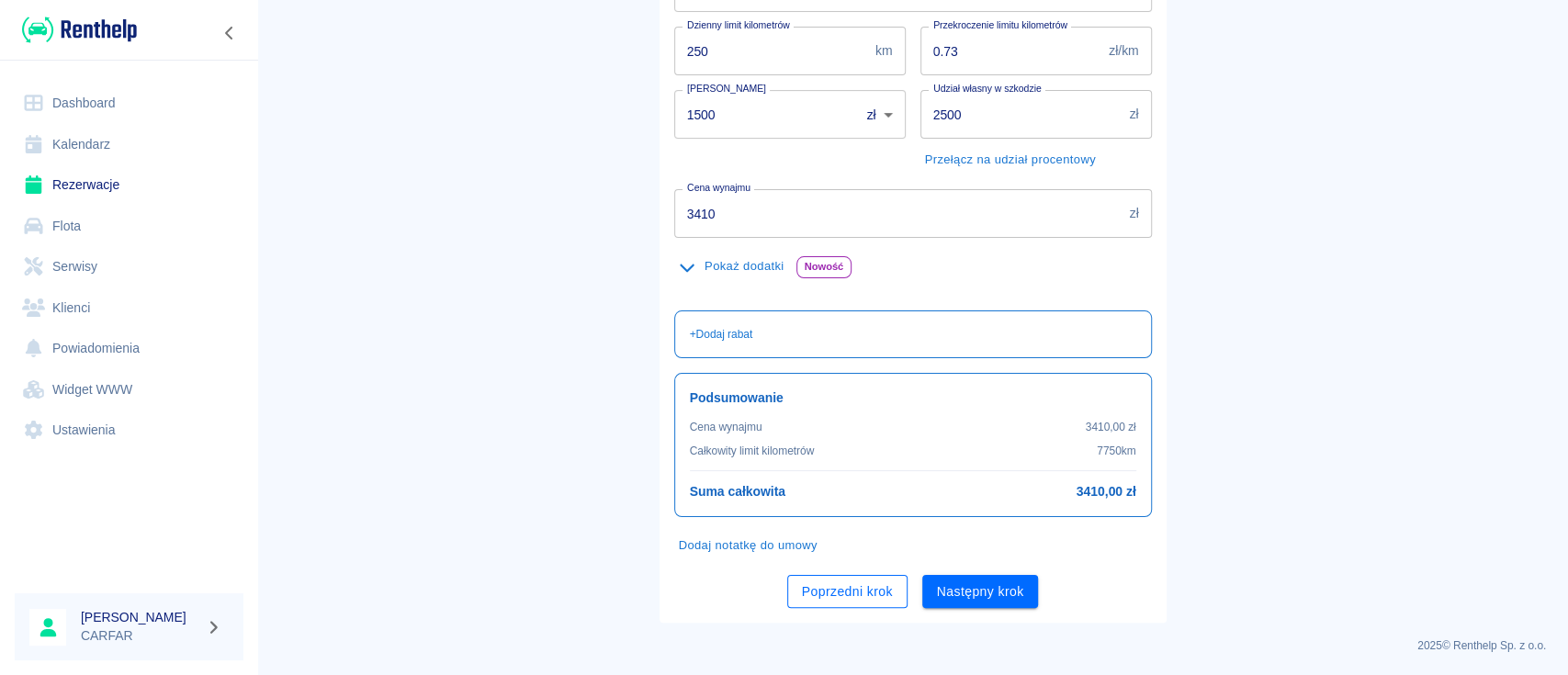
click at [850, 584] on button "Poprzedni krok" at bounding box center [848, 592] width 121 height 34
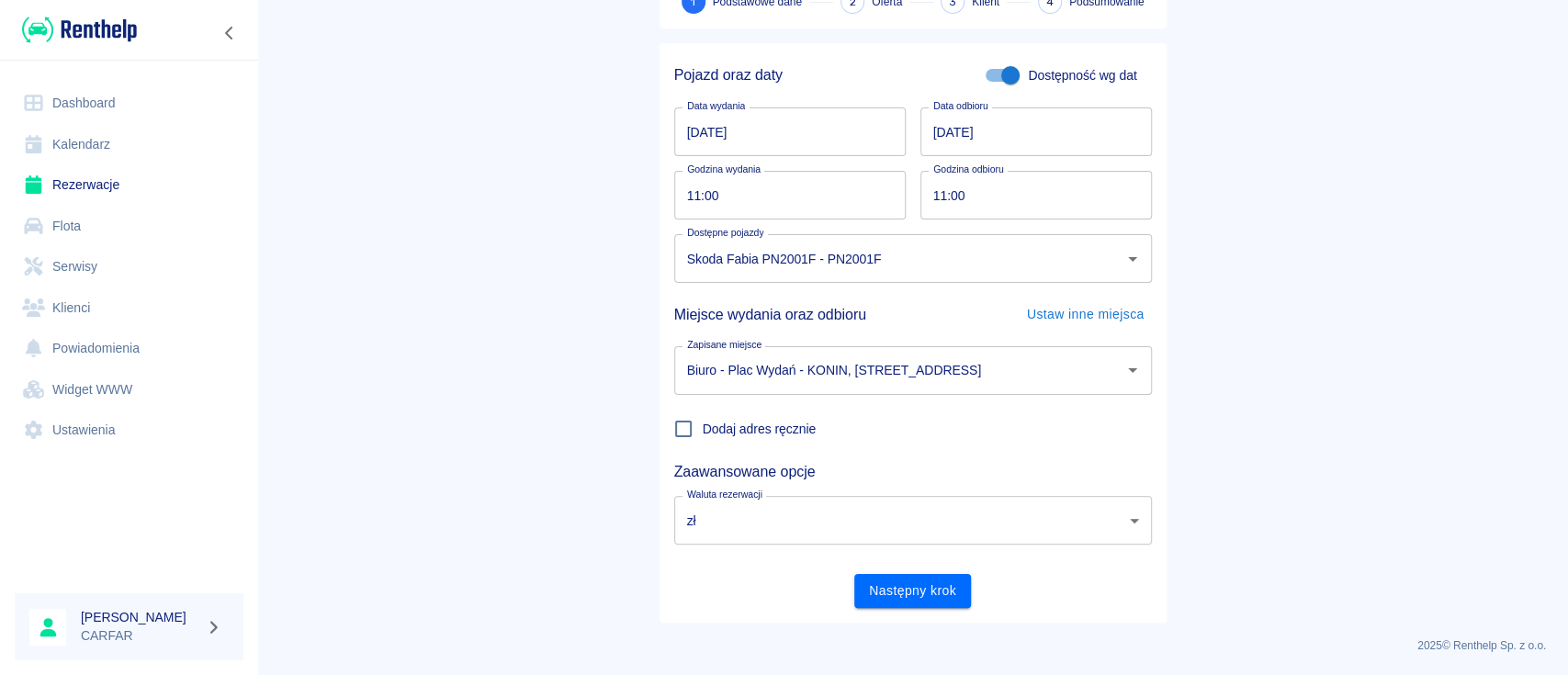
click at [1003, 182] on input "11:00" at bounding box center [1030, 195] width 219 height 49
type input "10:00"
click at [1205, 196] on main "Rezerwacje Dodaj rezerwację 1 Podstawowe dane 2 Oferta 3 Klient 4 Podsumowanie …" at bounding box center [913, 262] width 1312 height 722
click at [915, 577] on button "Następny krok" at bounding box center [913, 591] width 117 height 34
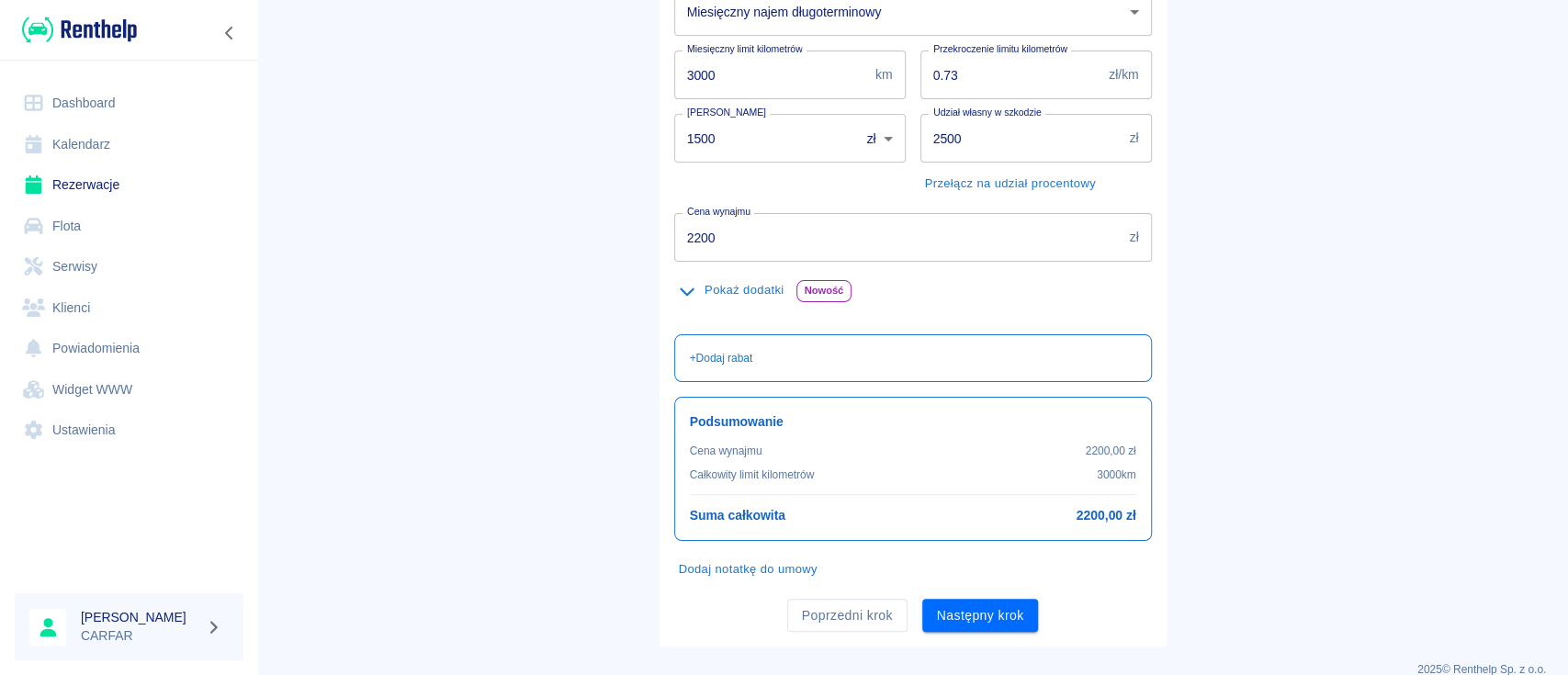
scroll to position [310, 0]
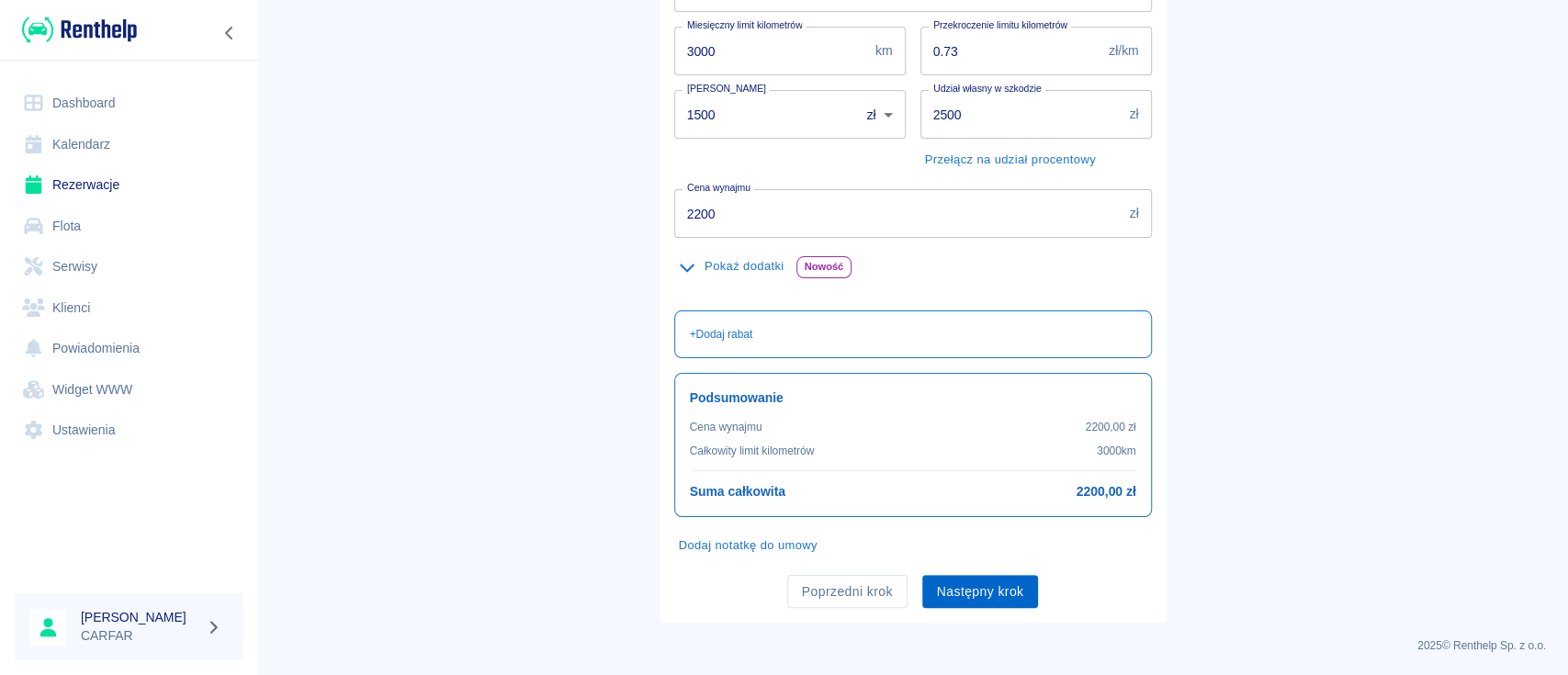
click at [982, 588] on button "Następny krok" at bounding box center [981, 592] width 117 height 34
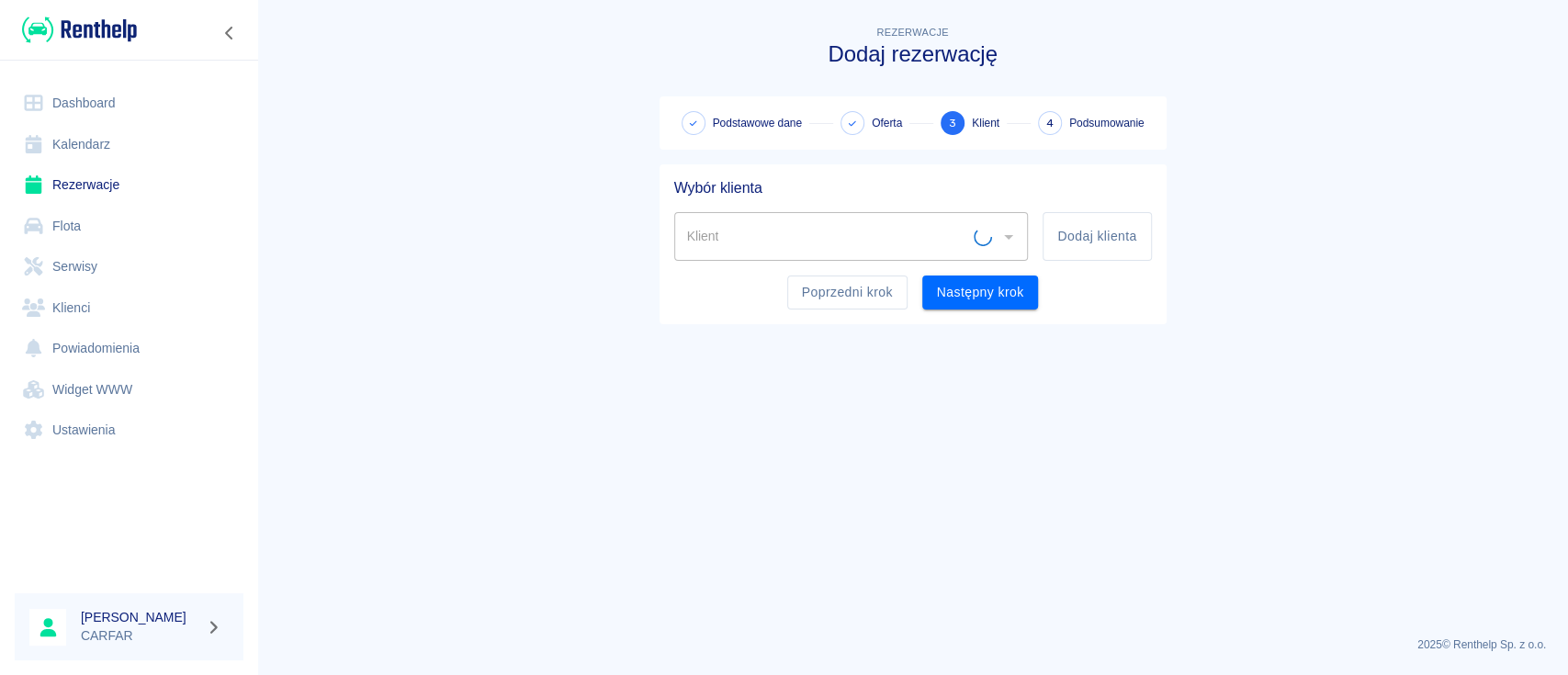
scroll to position [0, 0]
click at [1106, 244] on button "Dodaj klienta" at bounding box center [1097, 237] width 108 height 49
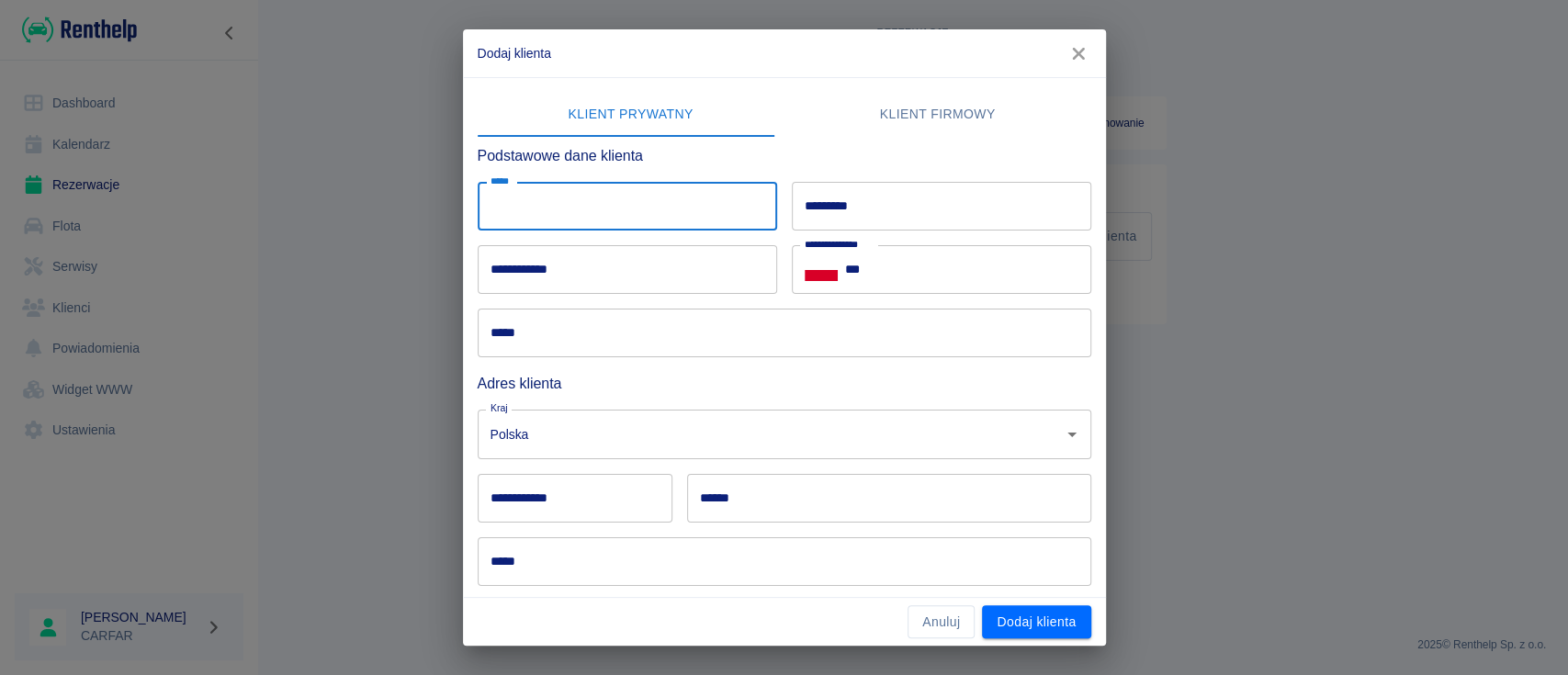
click at [702, 226] on input "*****" at bounding box center [628, 206] width 300 height 49
type input "******"
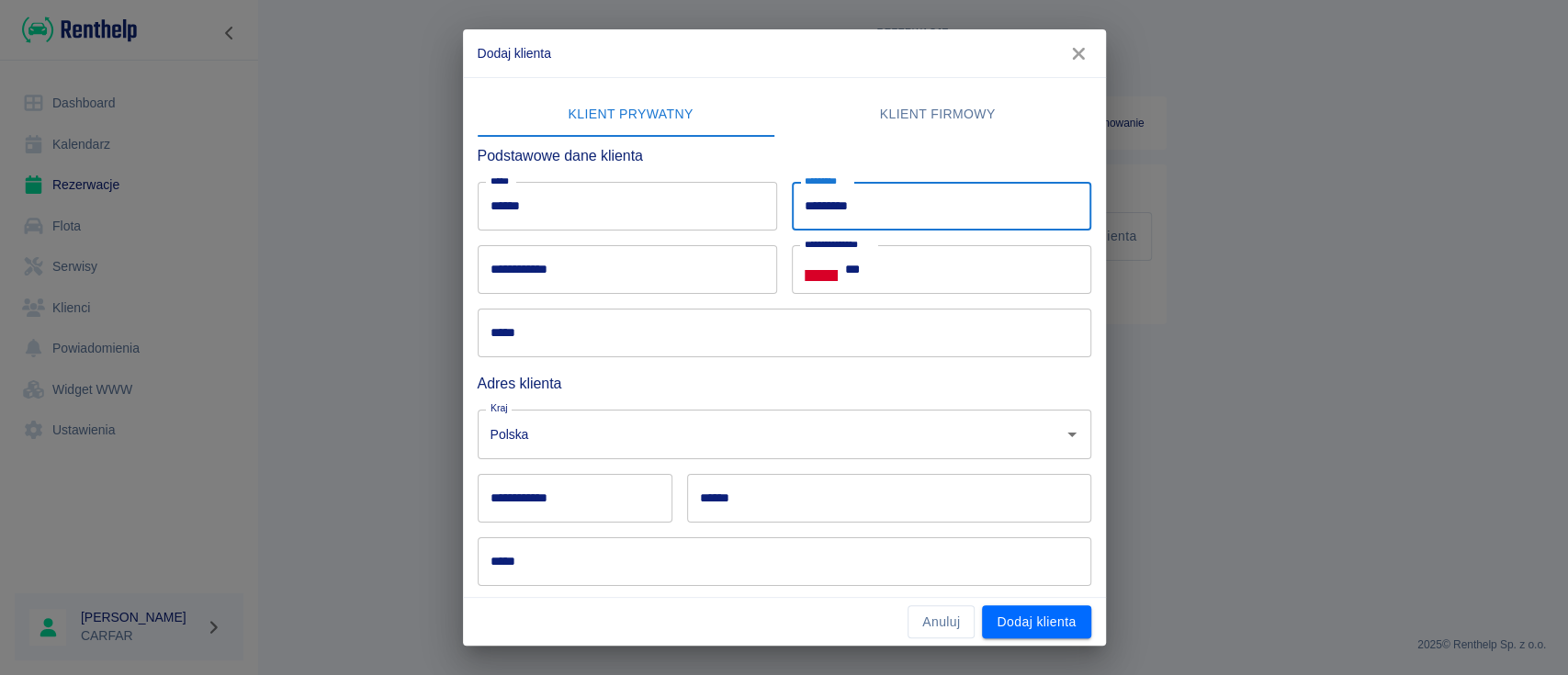
type input "*********"
click at [558, 562] on input "*****" at bounding box center [784, 562] width 614 height 49
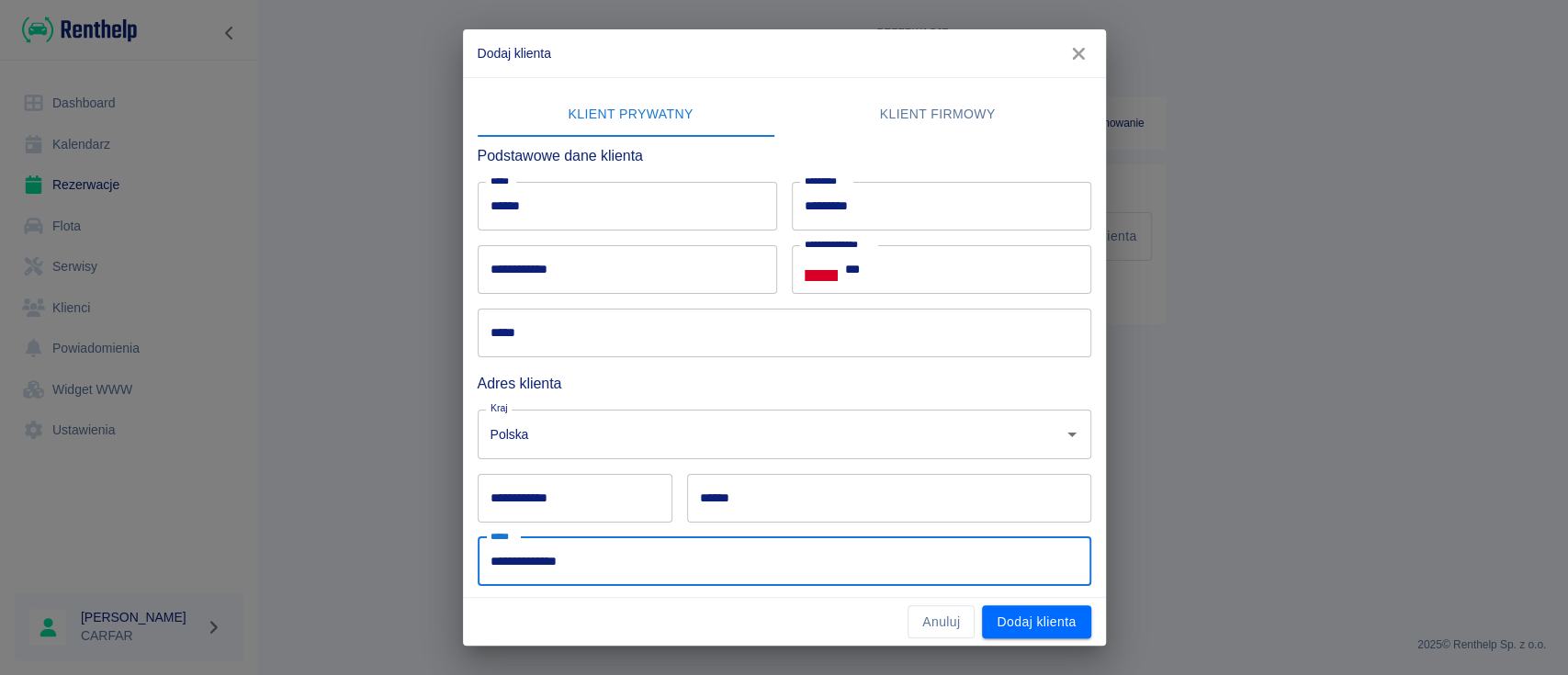
type input "**********"
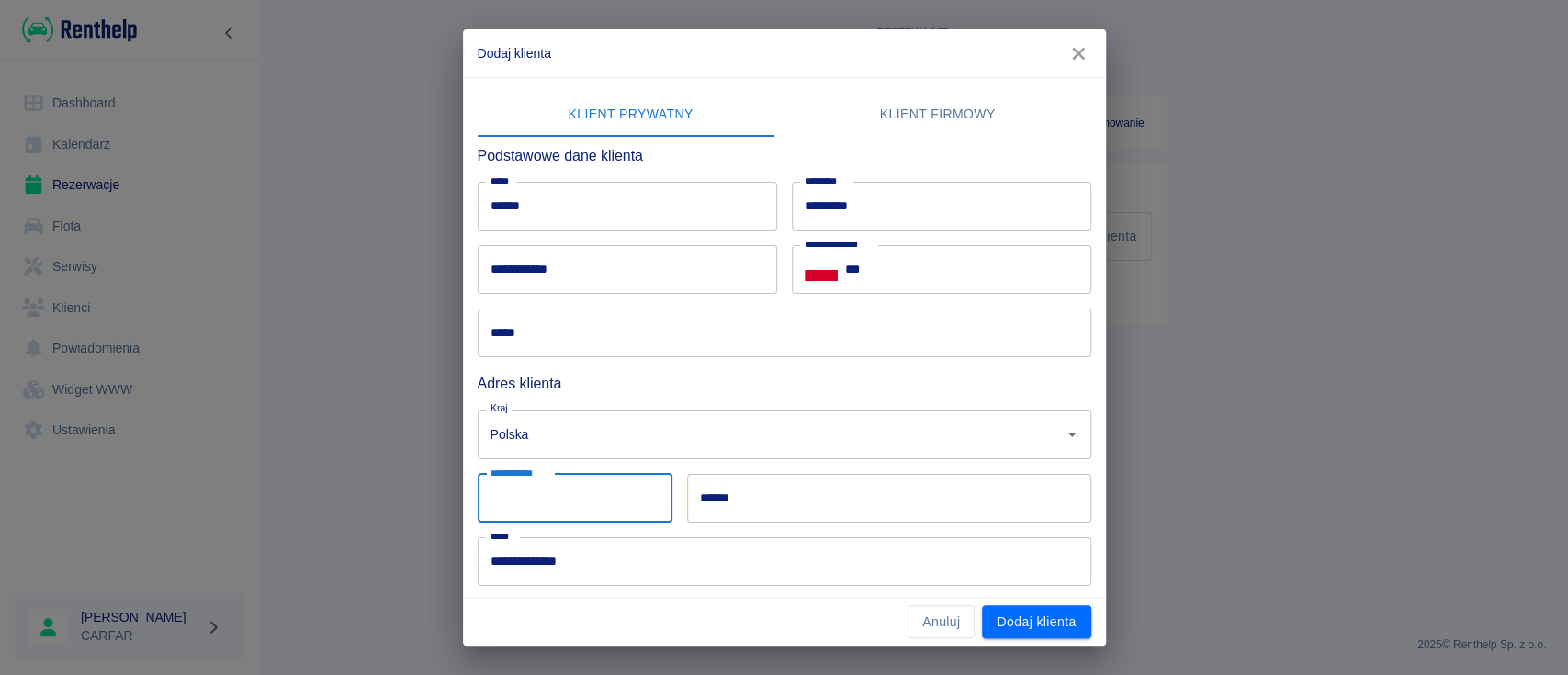
click at [627, 506] on input "**********" at bounding box center [575, 499] width 195 height 49
type input "******"
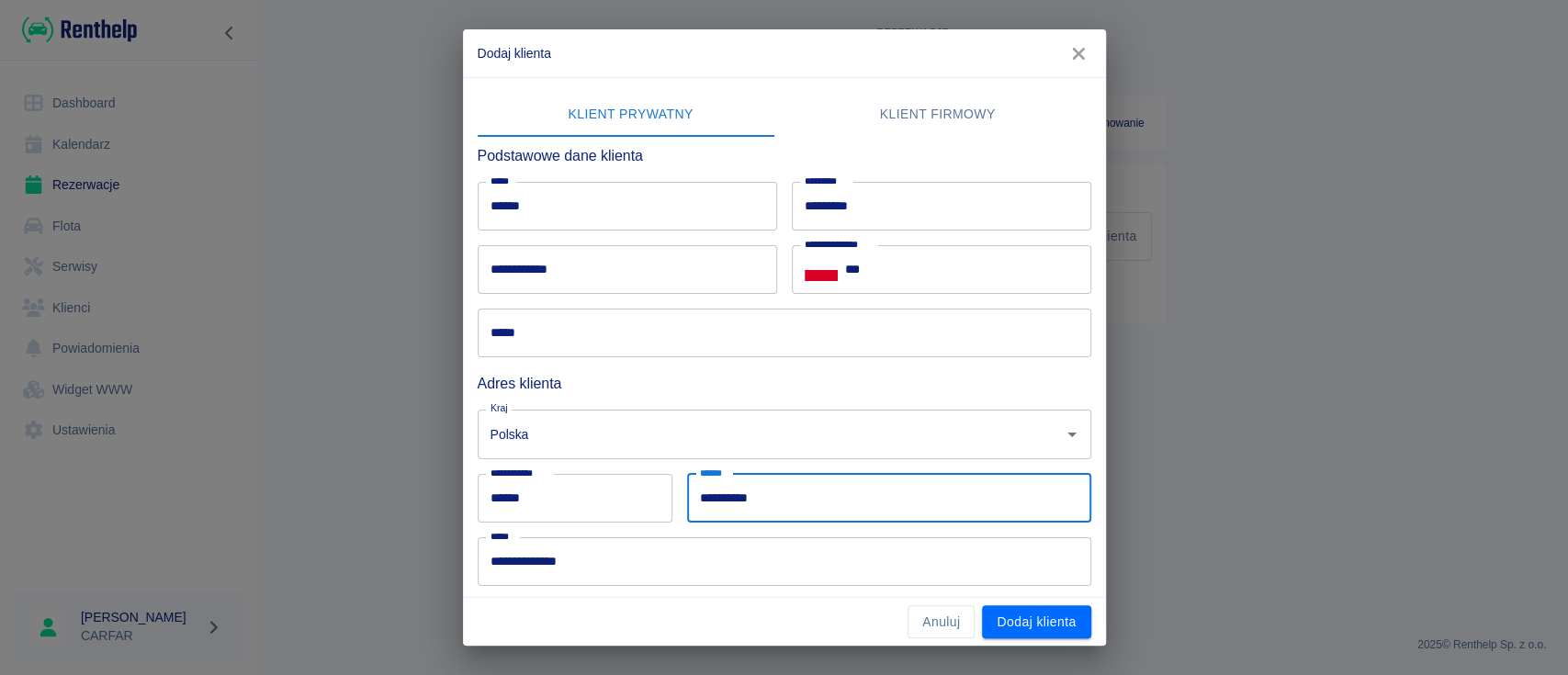
type input "**********"
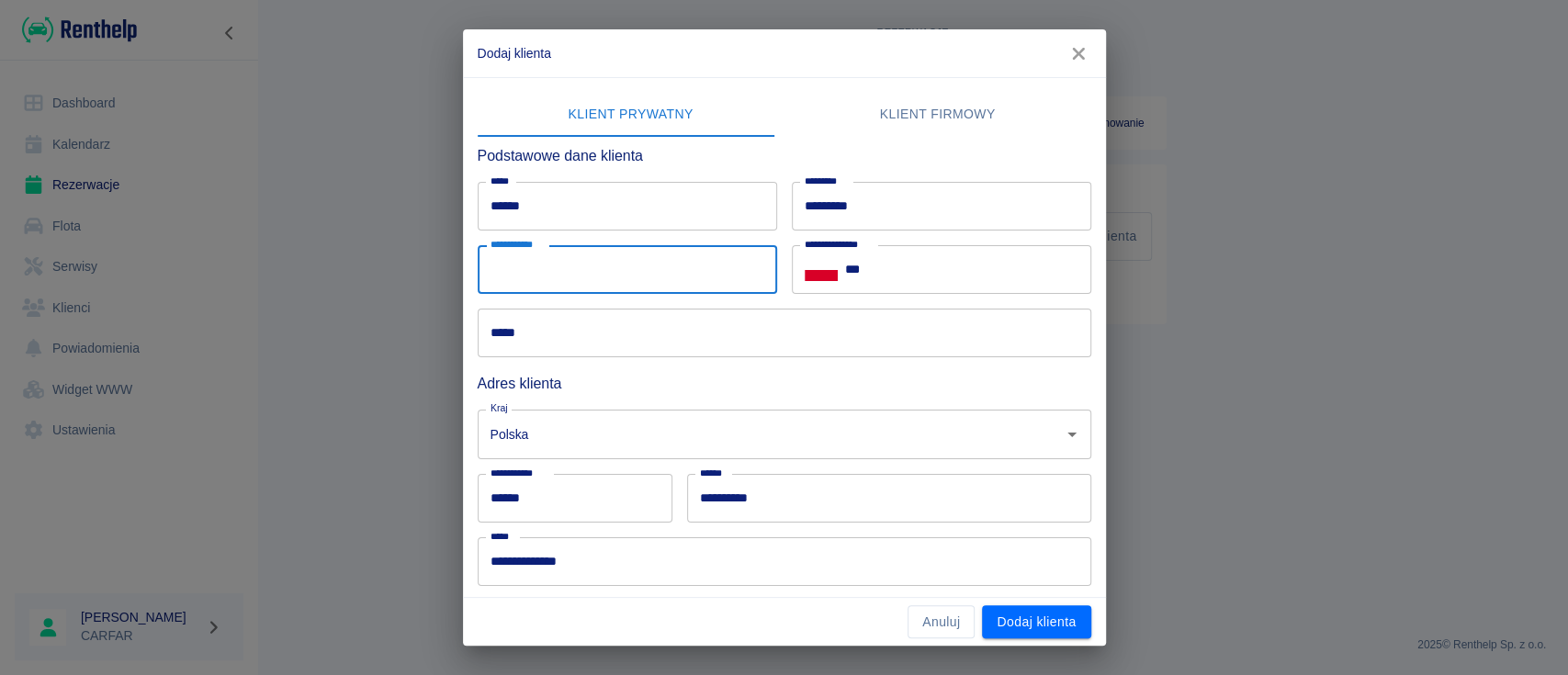
click at [630, 278] on input "**********" at bounding box center [628, 270] width 300 height 49
